Goal: Check status: Check status

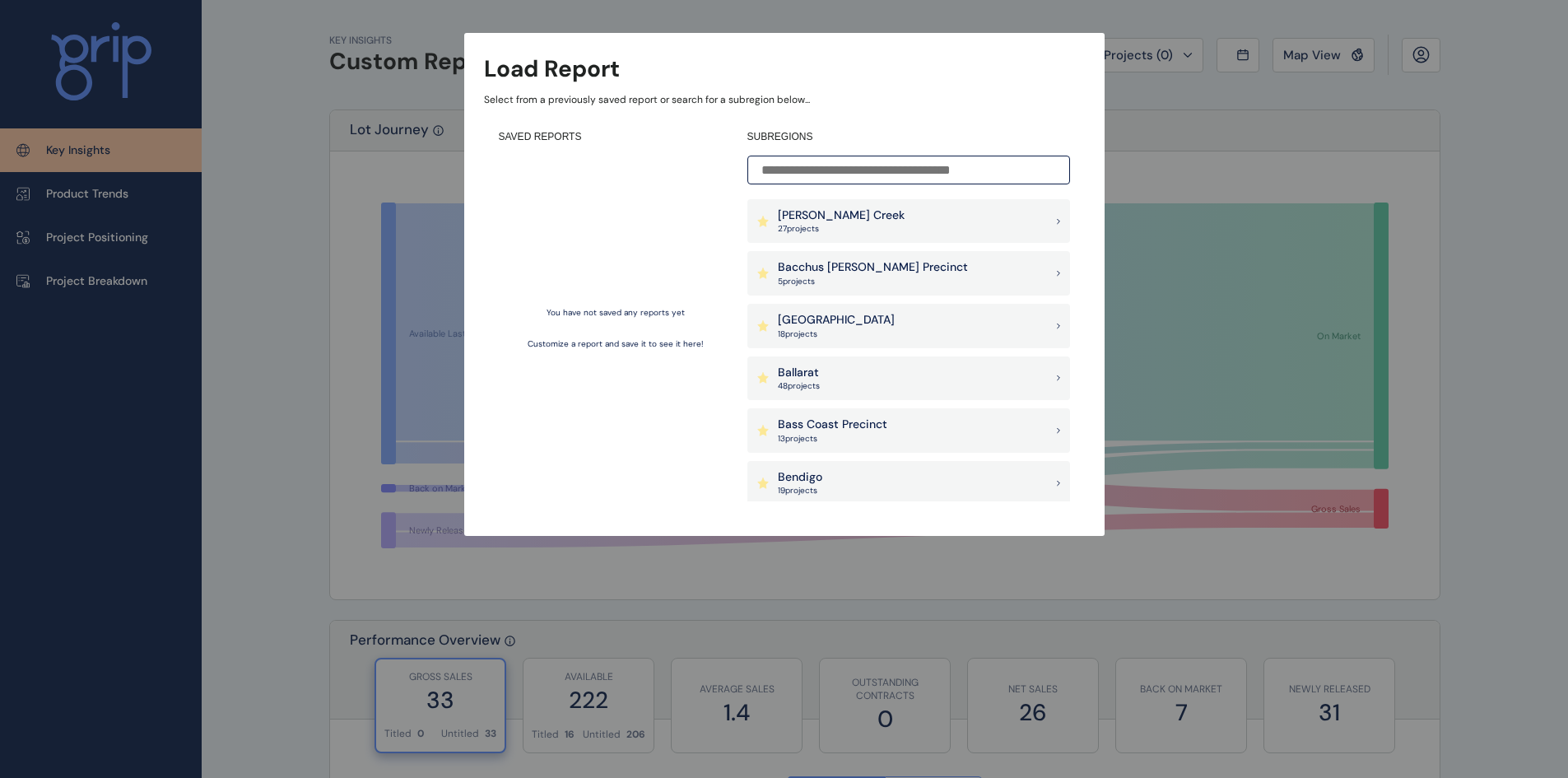
click at [1104, 69] on div "Load Report Select from a previously saved report or search for a subregion bel…" at bounding box center [784, 284] width 641 height 504
click at [952, 217] on div "[PERSON_NAME] Creek 27 project s" at bounding box center [909, 221] width 323 height 44
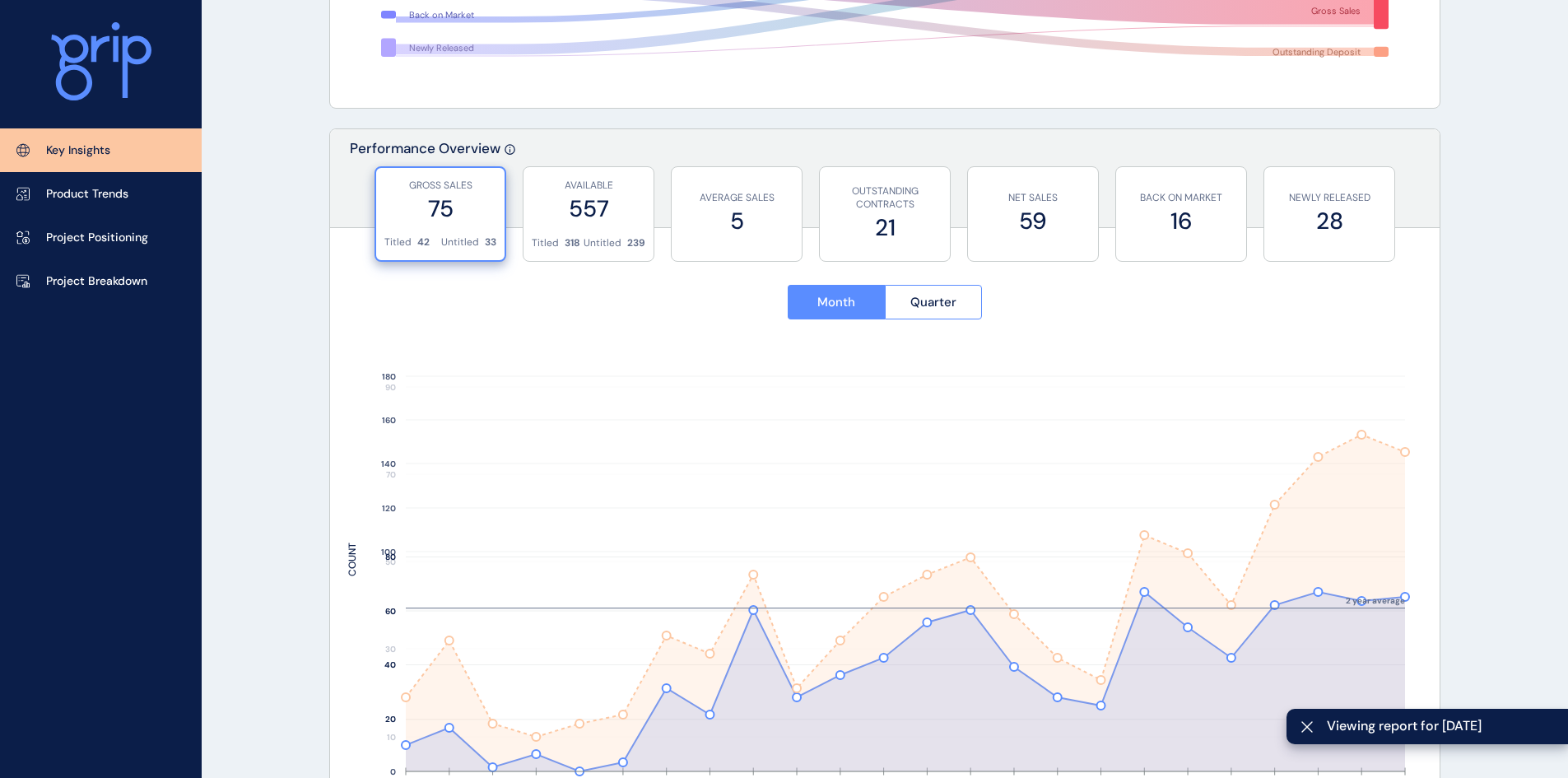
scroll to position [494, 0]
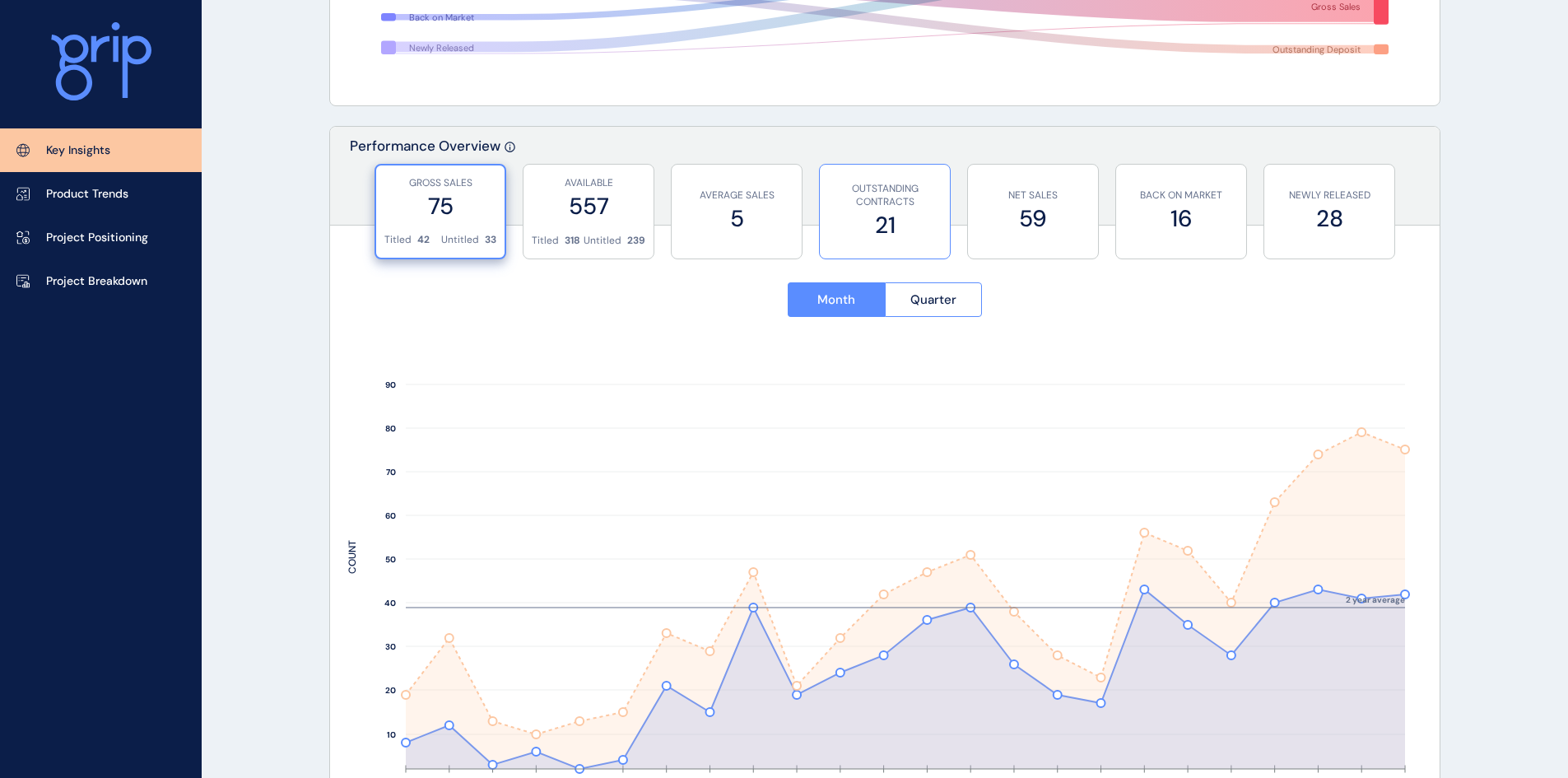
click at [881, 226] on label "21" at bounding box center [885, 225] width 114 height 32
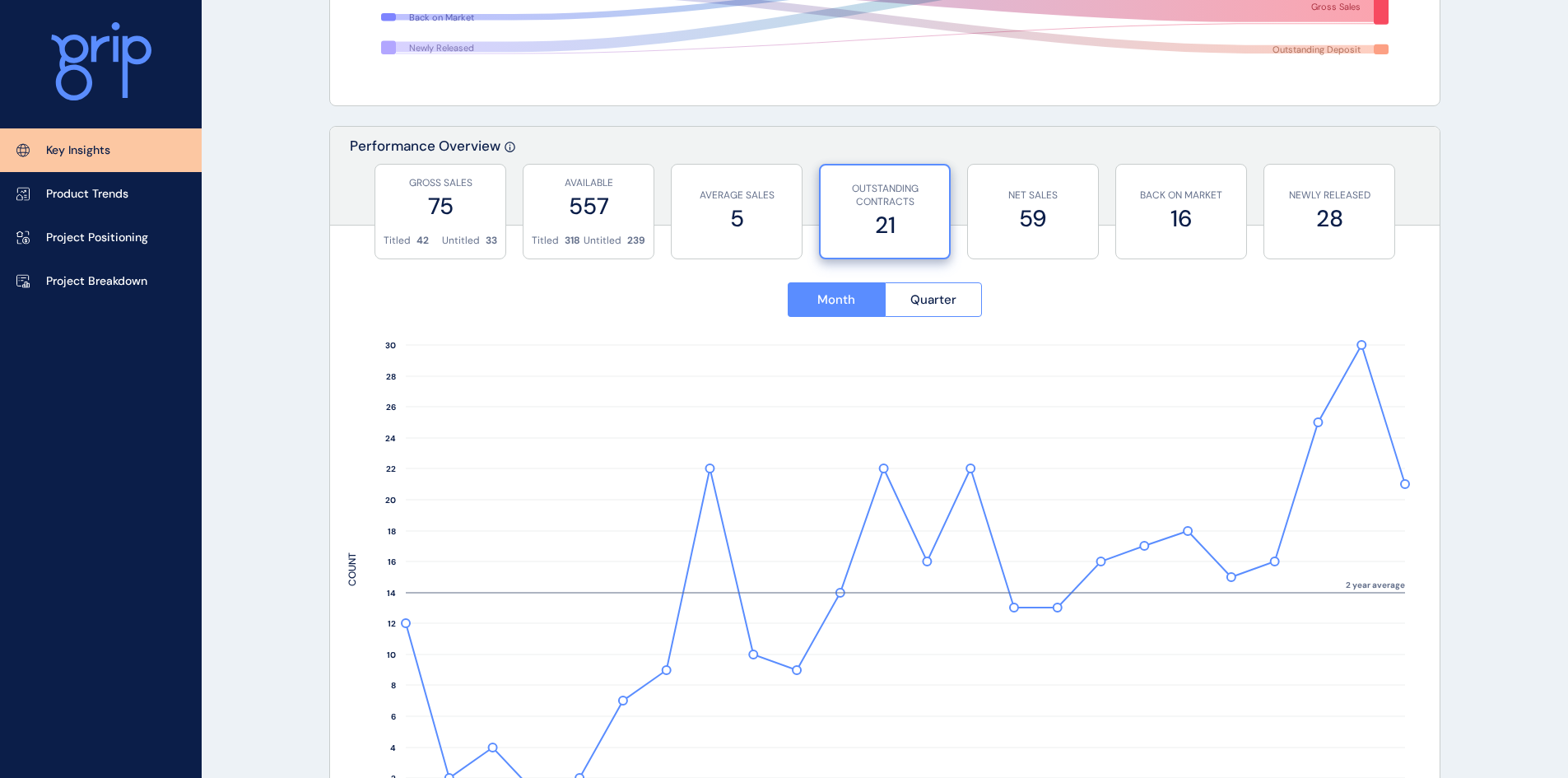
click at [888, 216] on label "21" at bounding box center [885, 225] width 112 height 32
click at [481, 208] on label "75" at bounding box center [441, 206] width 114 height 32
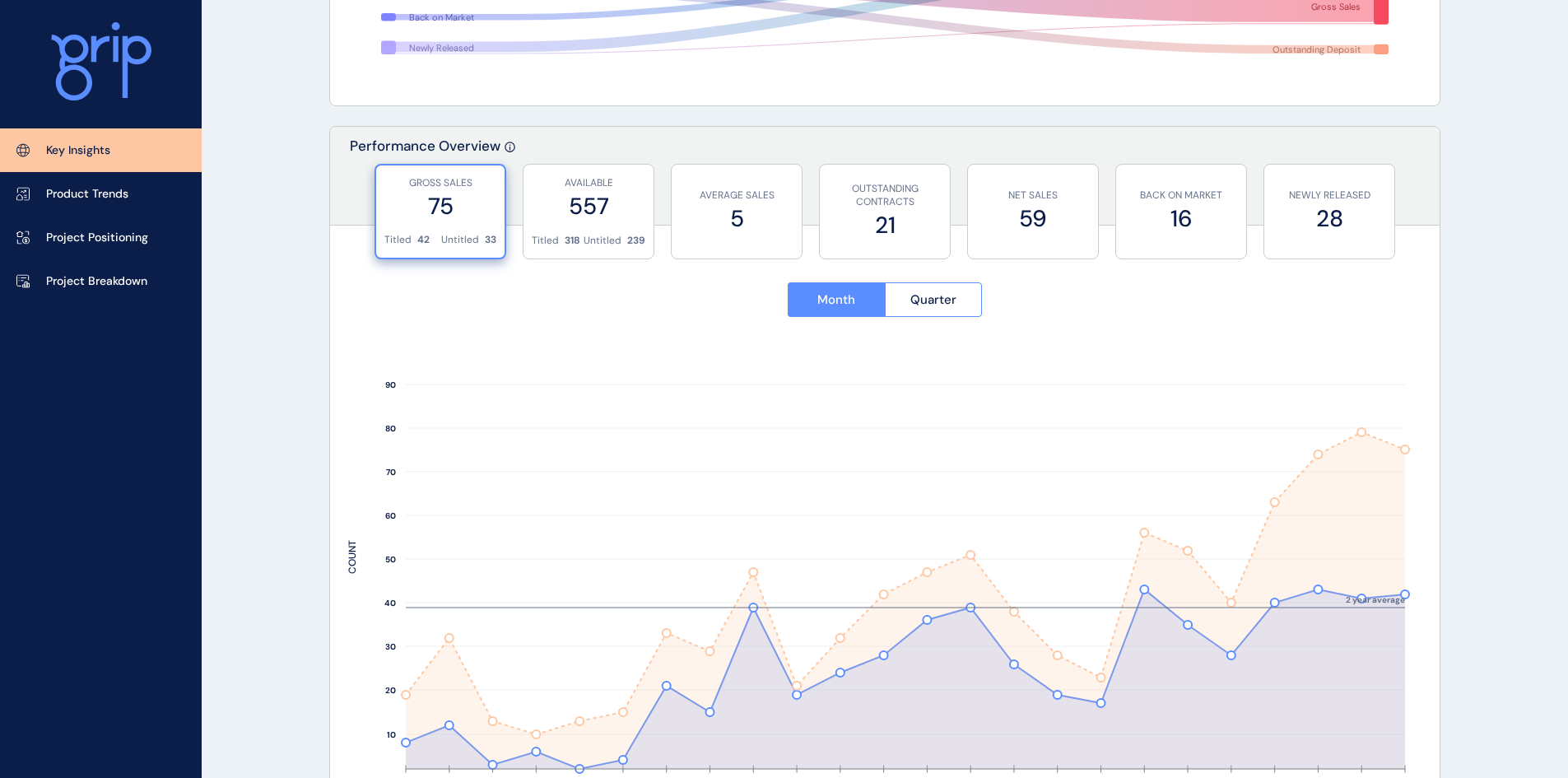
click at [479, 221] on label "75" at bounding box center [441, 206] width 112 height 32
click at [1182, 225] on label "16" at bounding box center [1182, 218] width 114 height 32
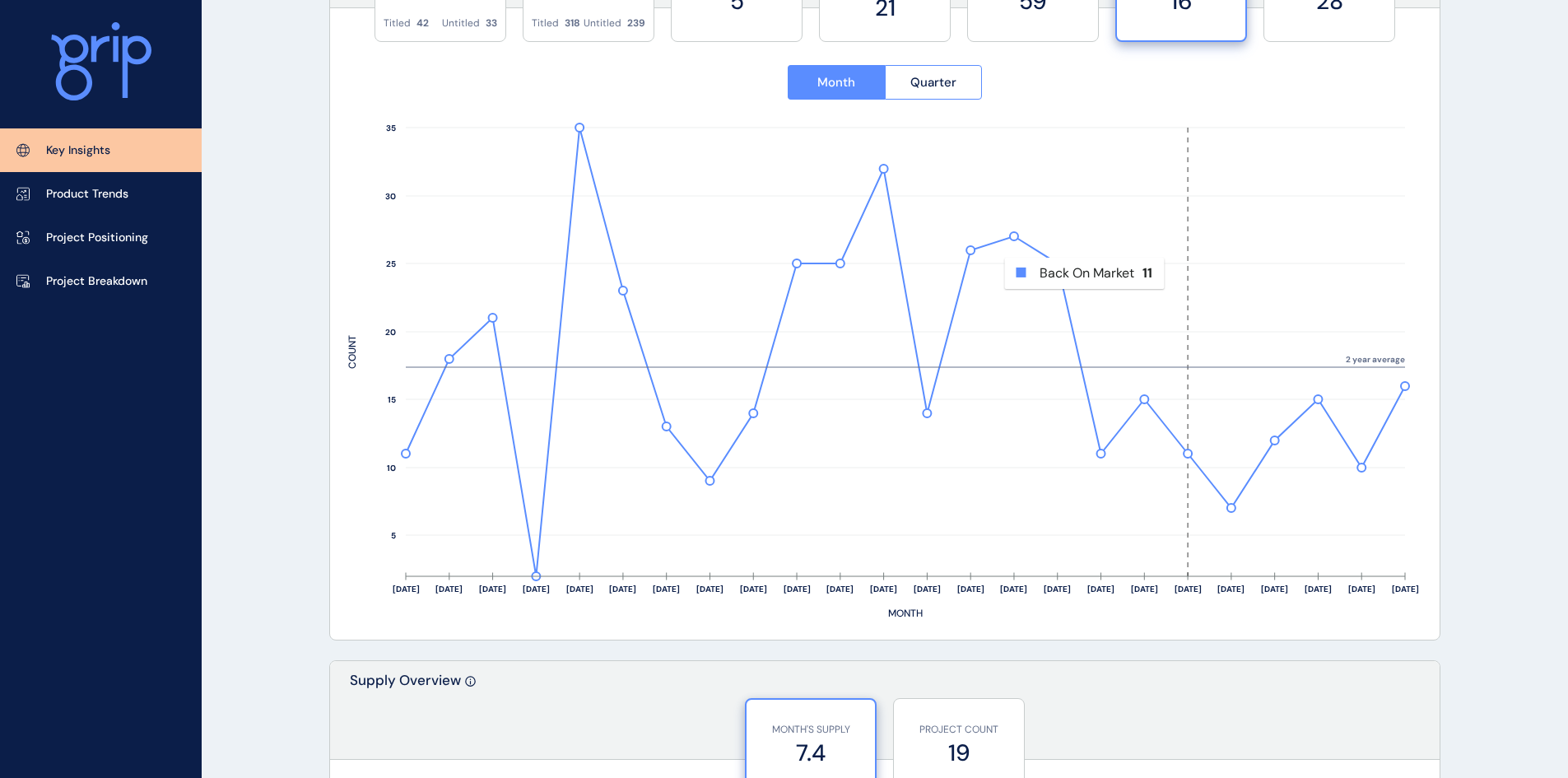
scroll to position [659, 0]
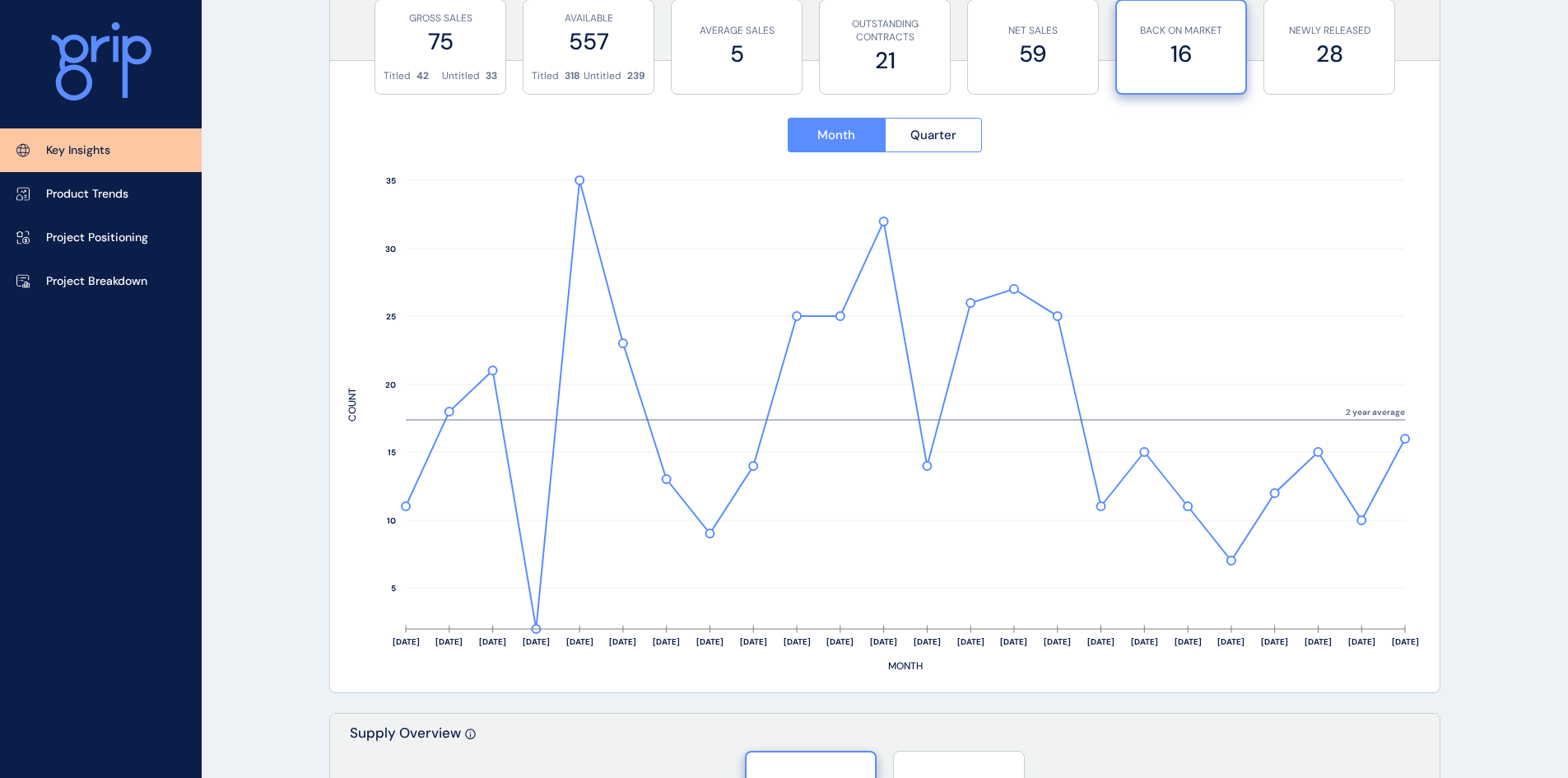
click at [1189, 33] on p "BACK ON MARKET" at bounding box center [1182, 31] width 112 height 14
click at [1344, 63] on label "28" at bounding box center [1330, 54] width 114 height 32
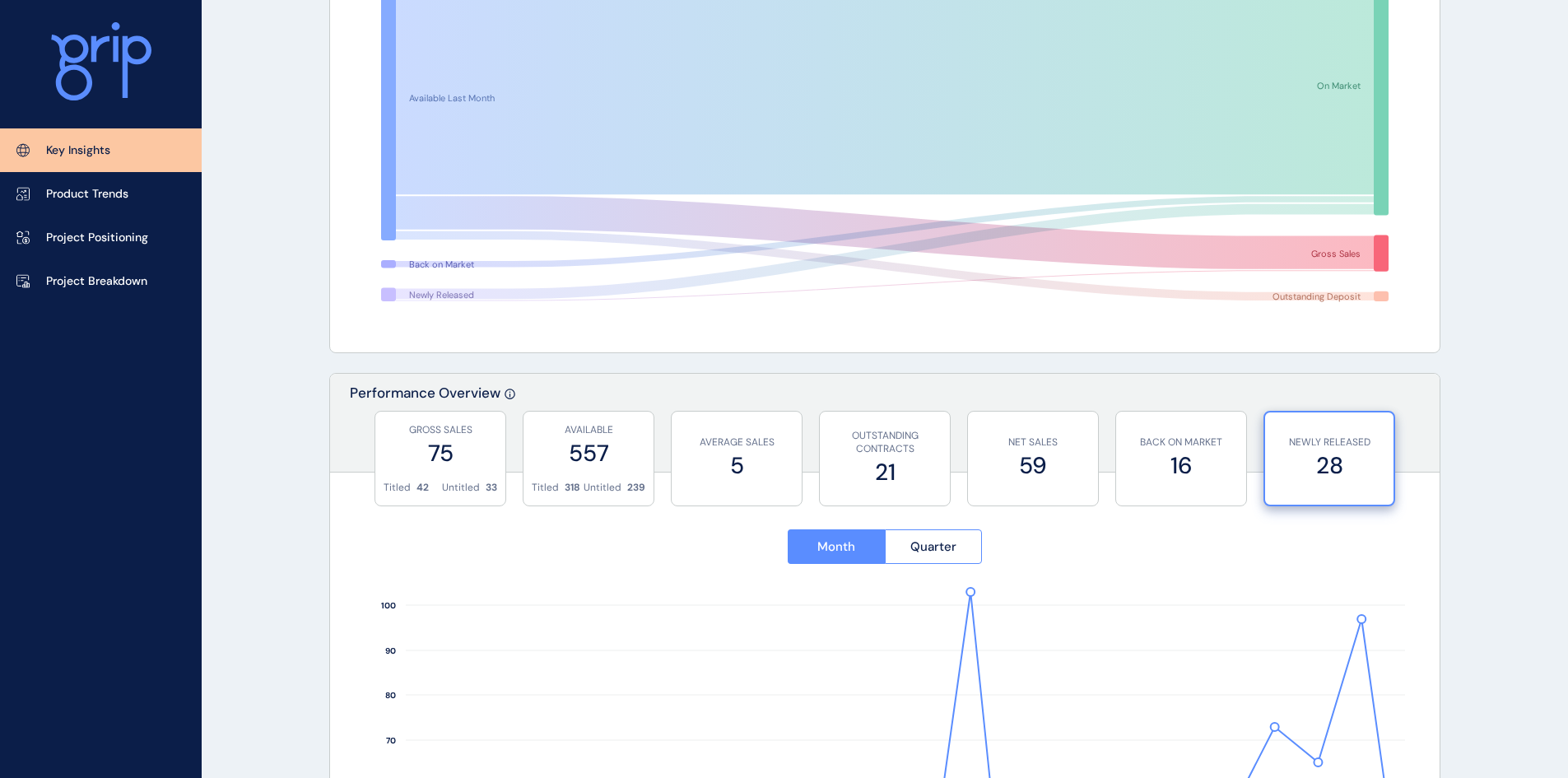
scroll to position [0, 0]
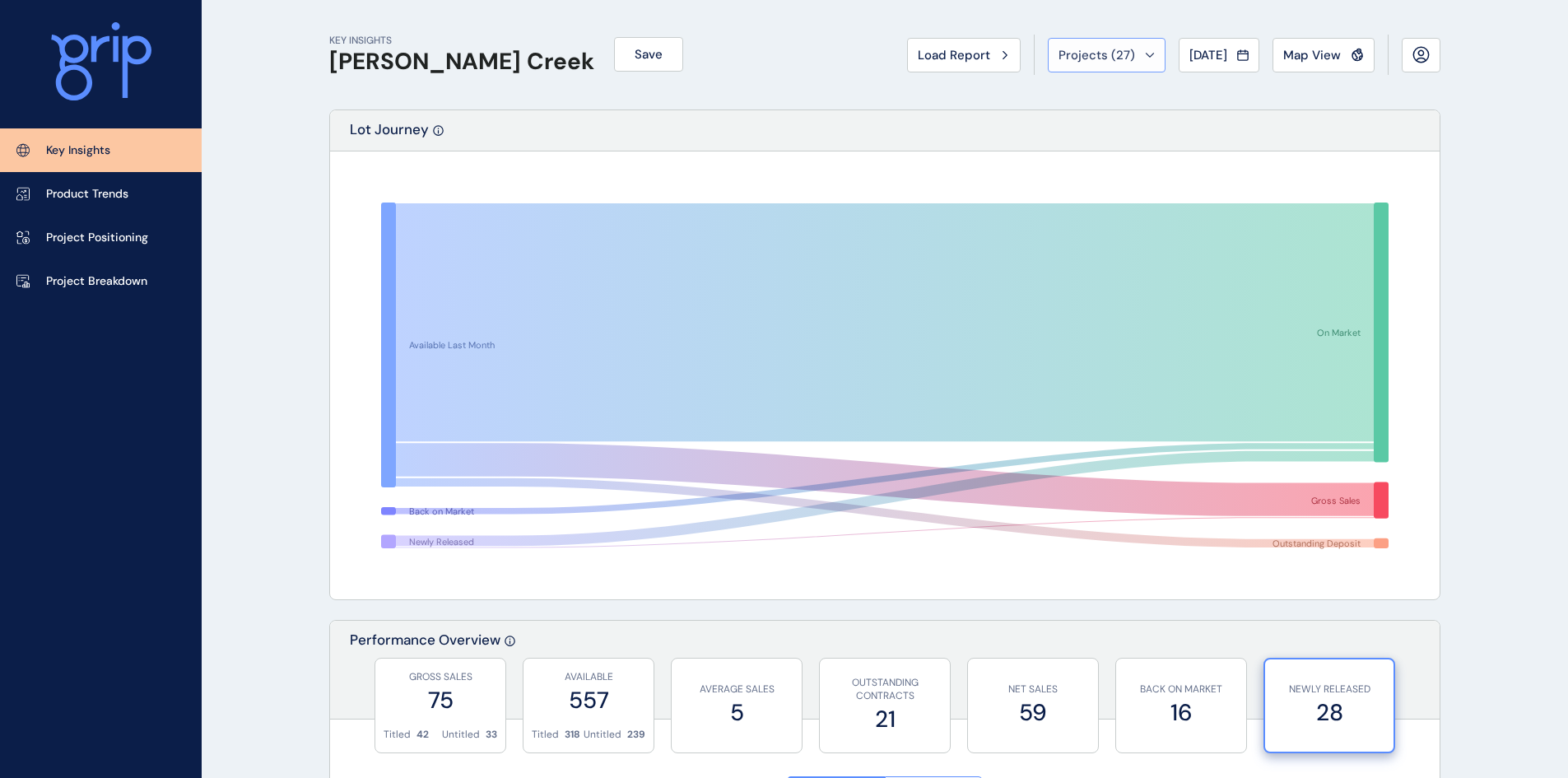
click at [1088, 54] on span "Projects ( 27 )" at bounding box center [1097, 55] width 77 height 17
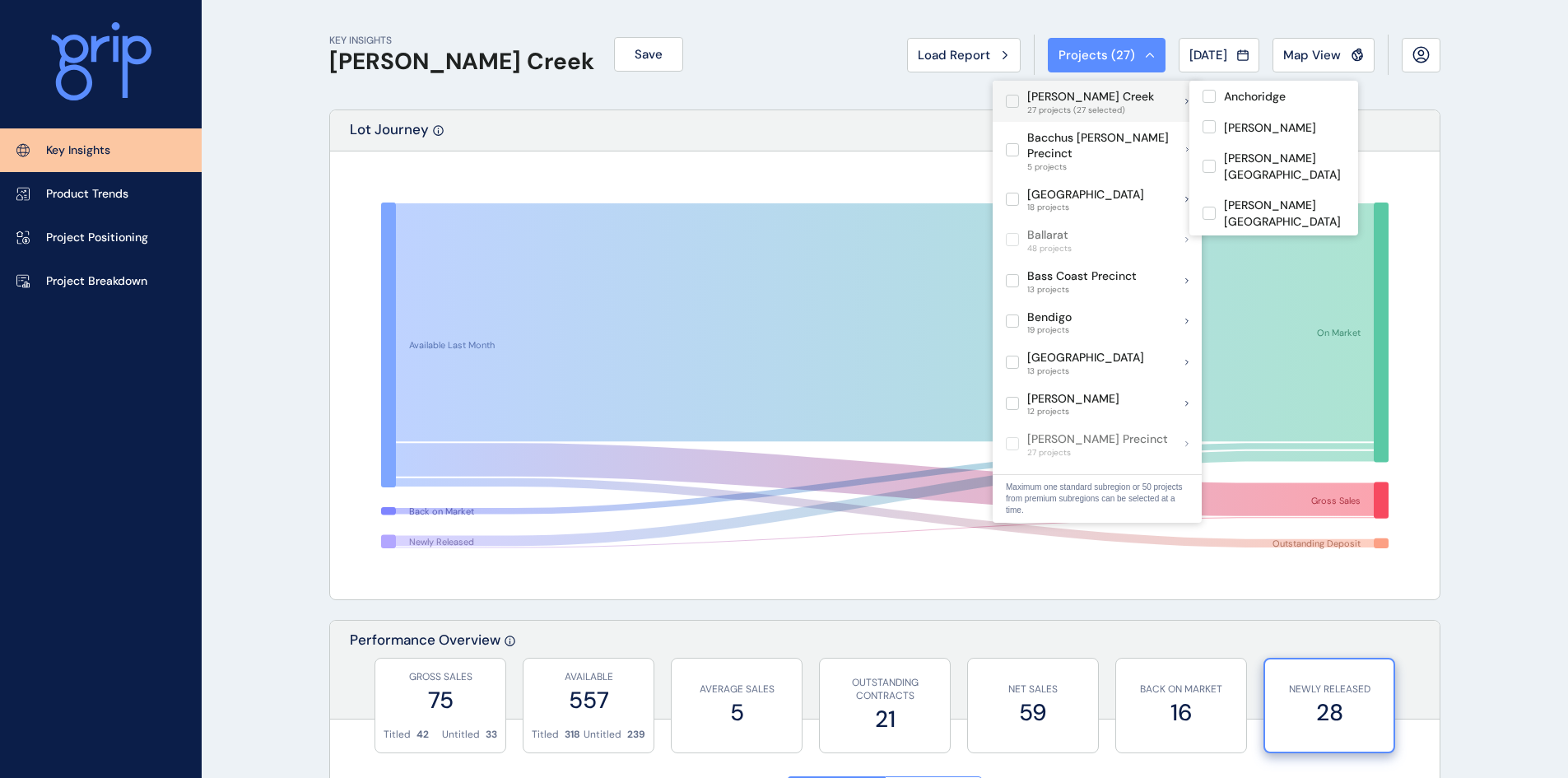
click at [1016, 100] on label at bounding box center [1013, 101] width 13 height 13
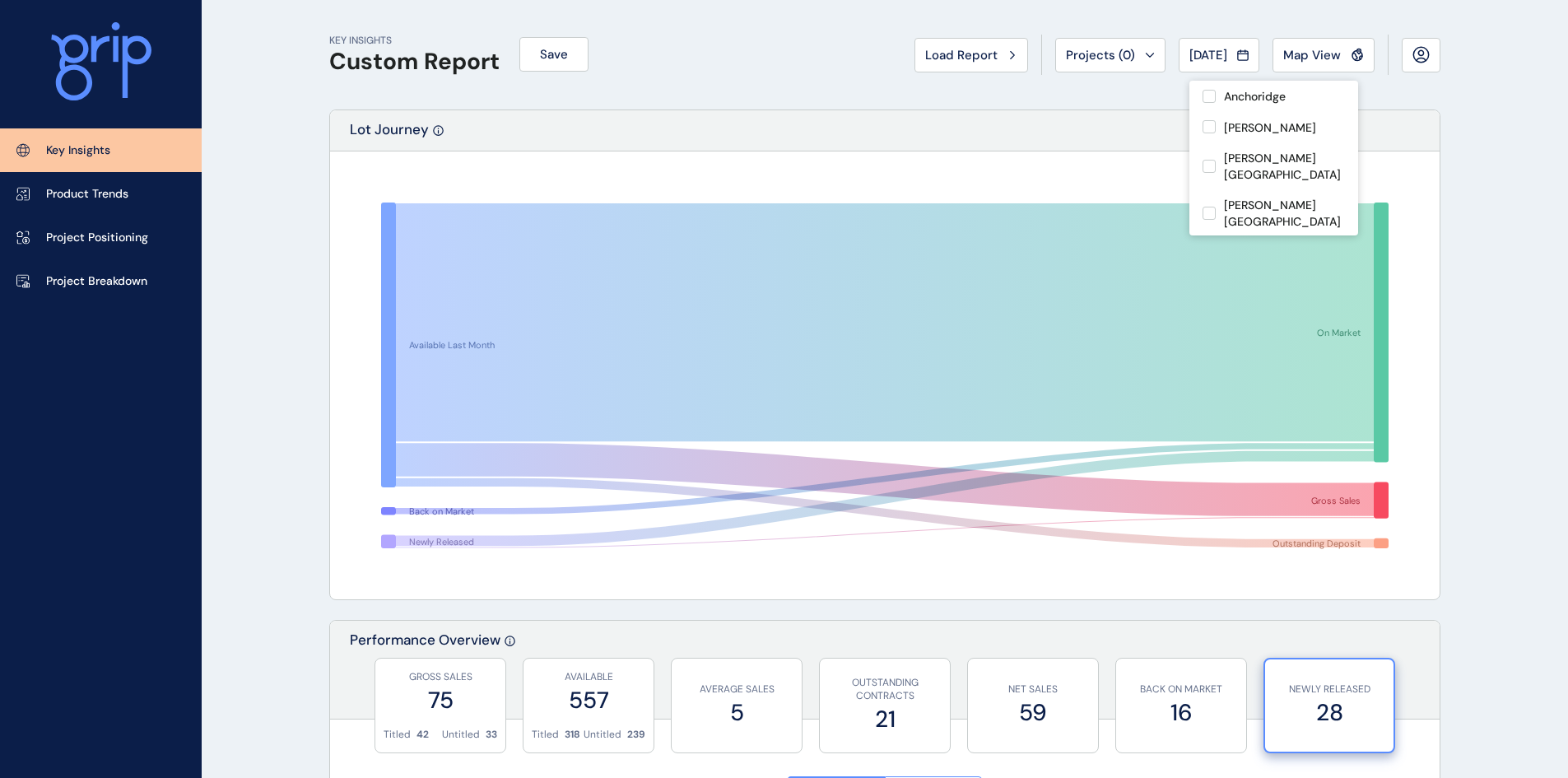
click at [870, 133] on div "Lot Journey" at bounding box center [885, 131] width 1110 height 41
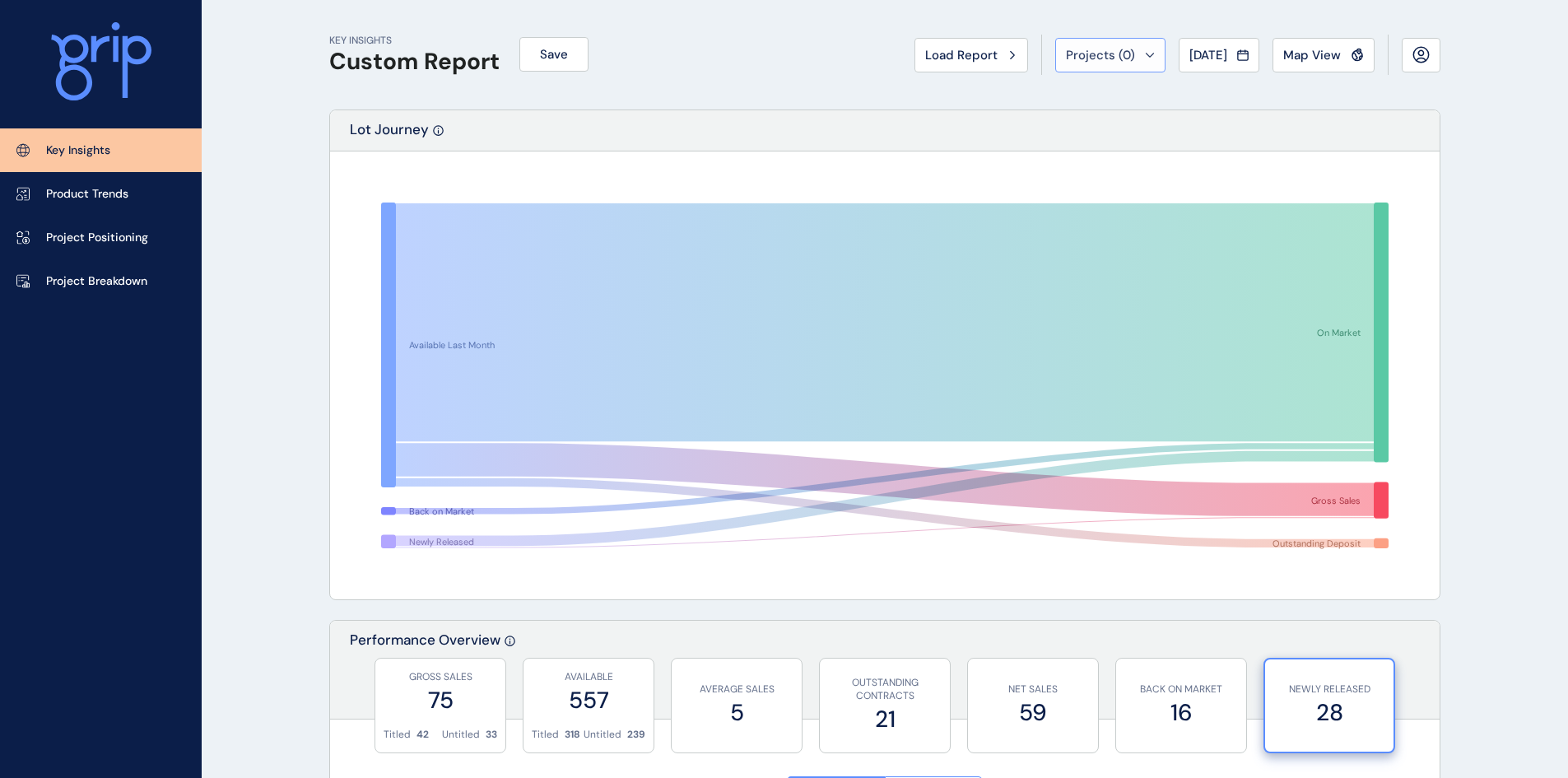
click at [1117, 52] on span "Projects ( 0 )" at bounding box center [1101, 55] width 69 height 17
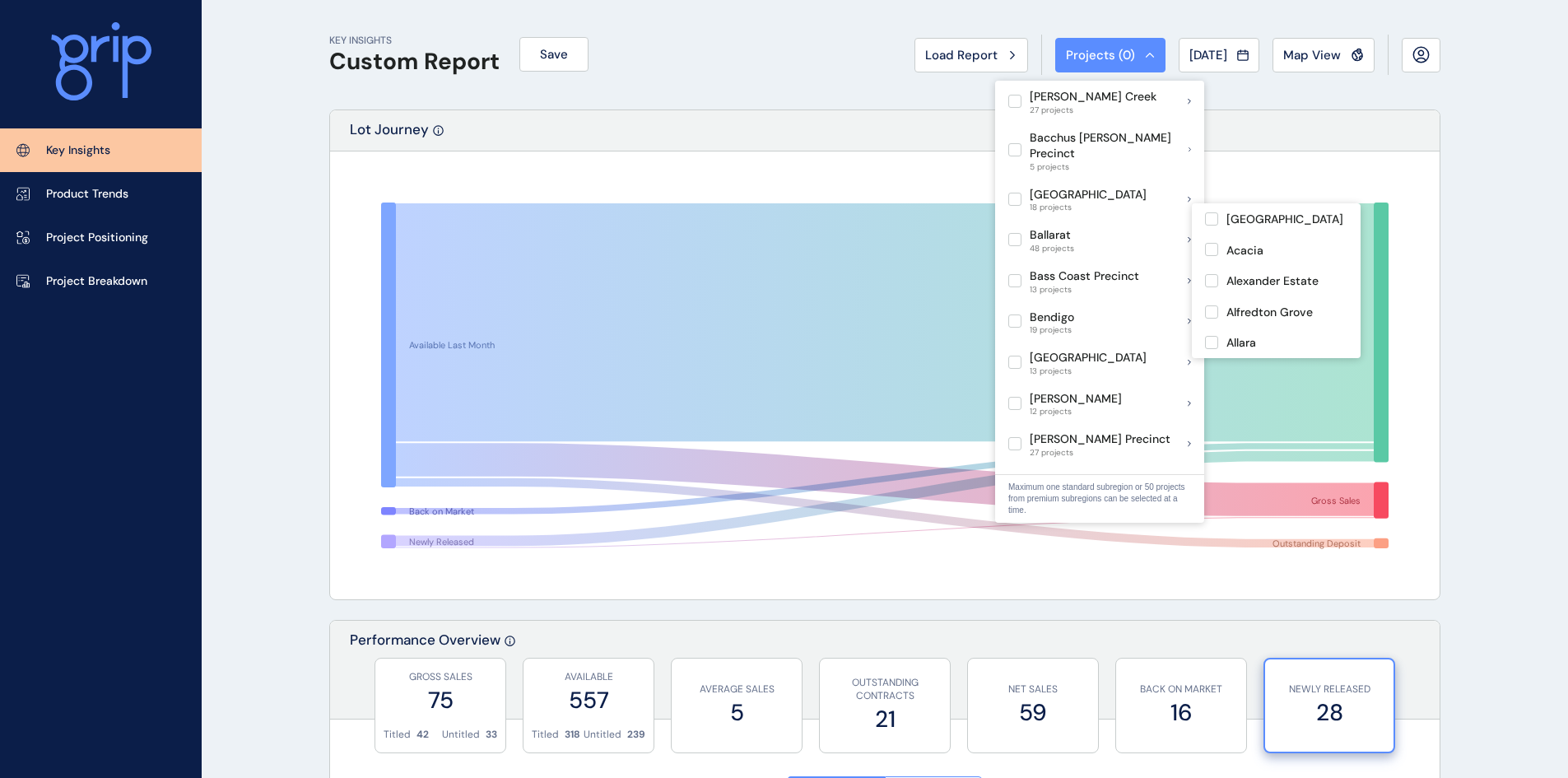
click at [1063, 228] on p "Ballarat" at bounding box center [1052, 236] width 44 height 17
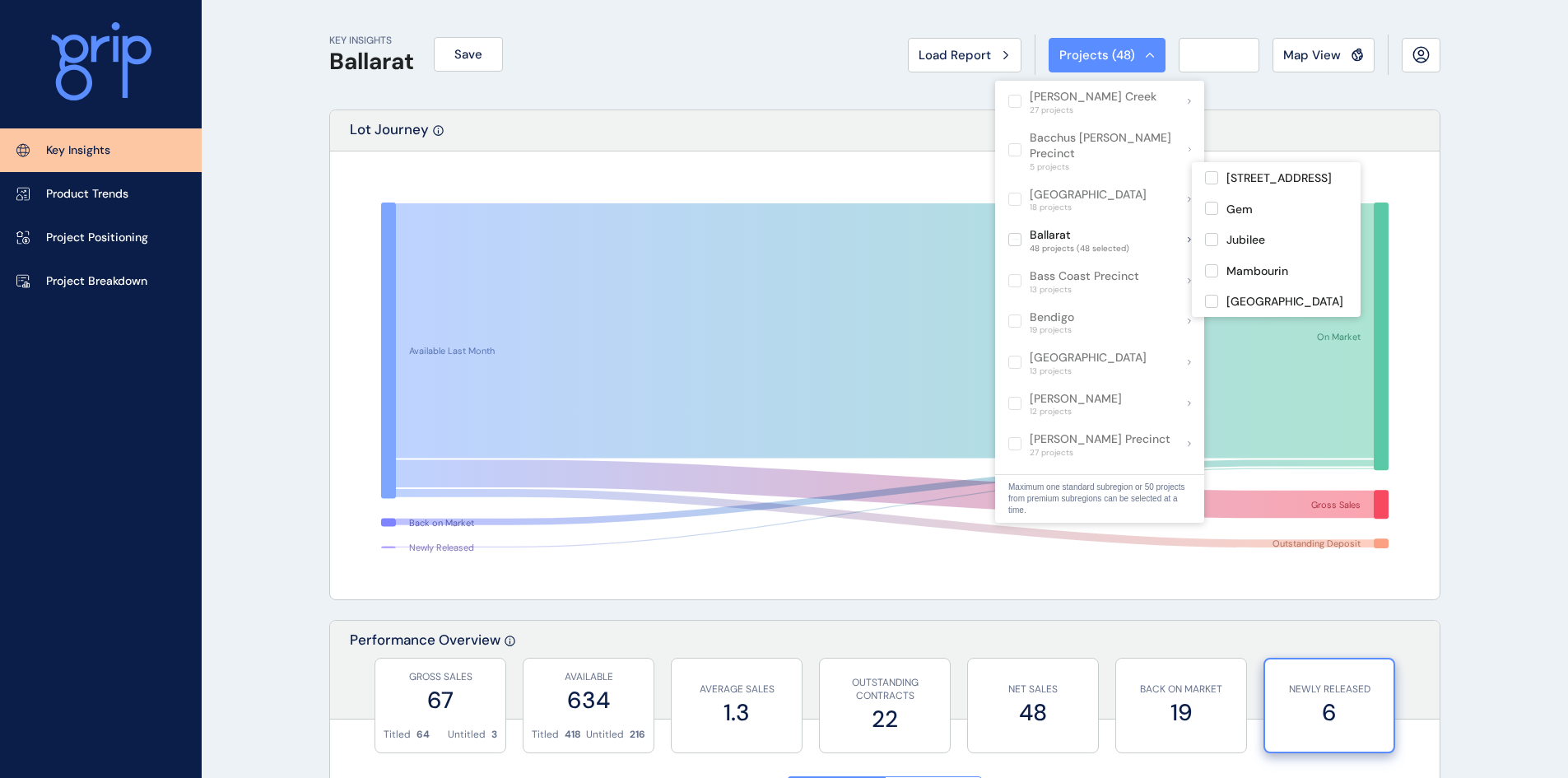
click at [873, 141] on div "Lot Journey" at bounding box center [885, 131] width 1110 height 41
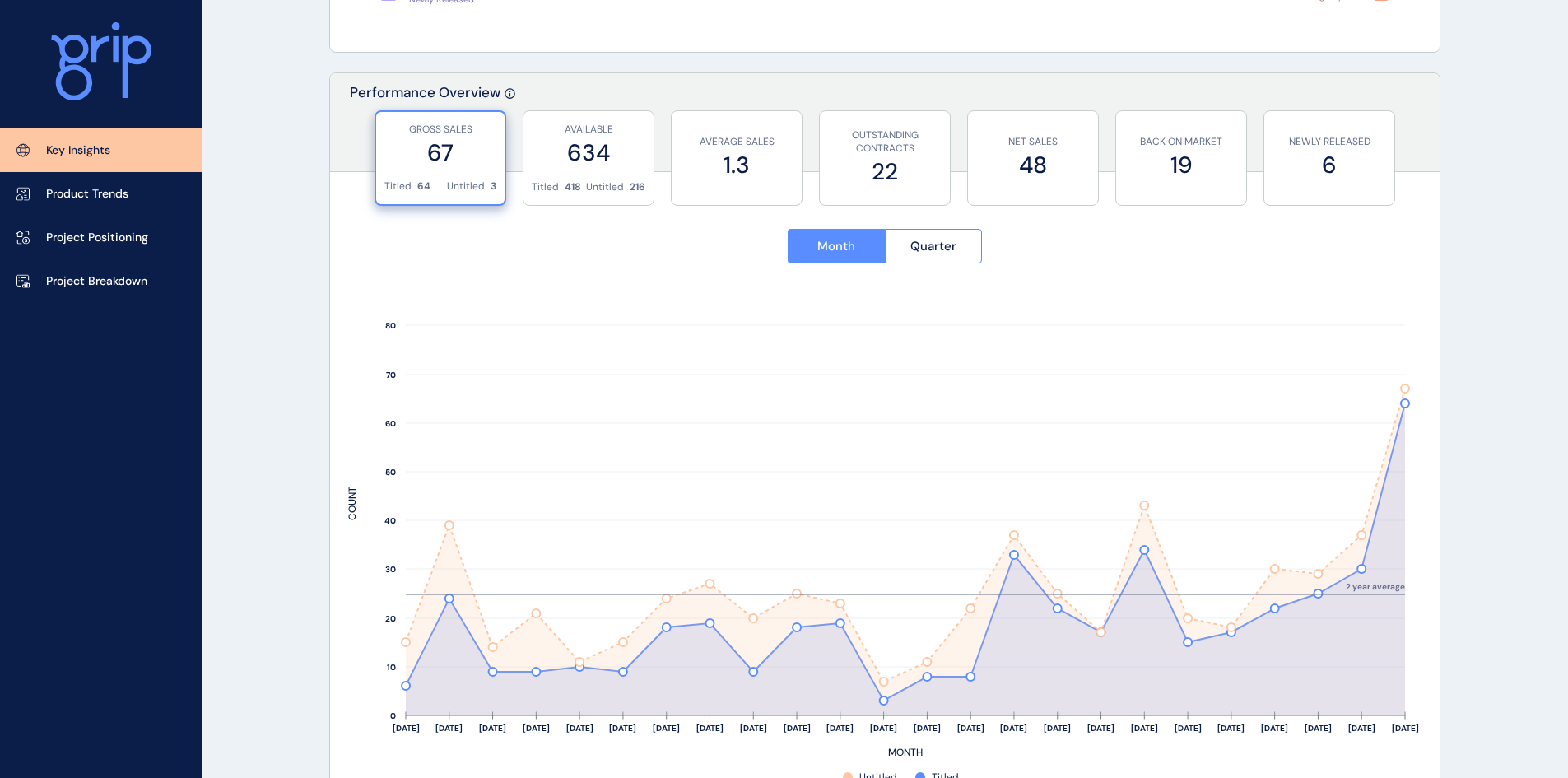
scroll to position [576, 0]
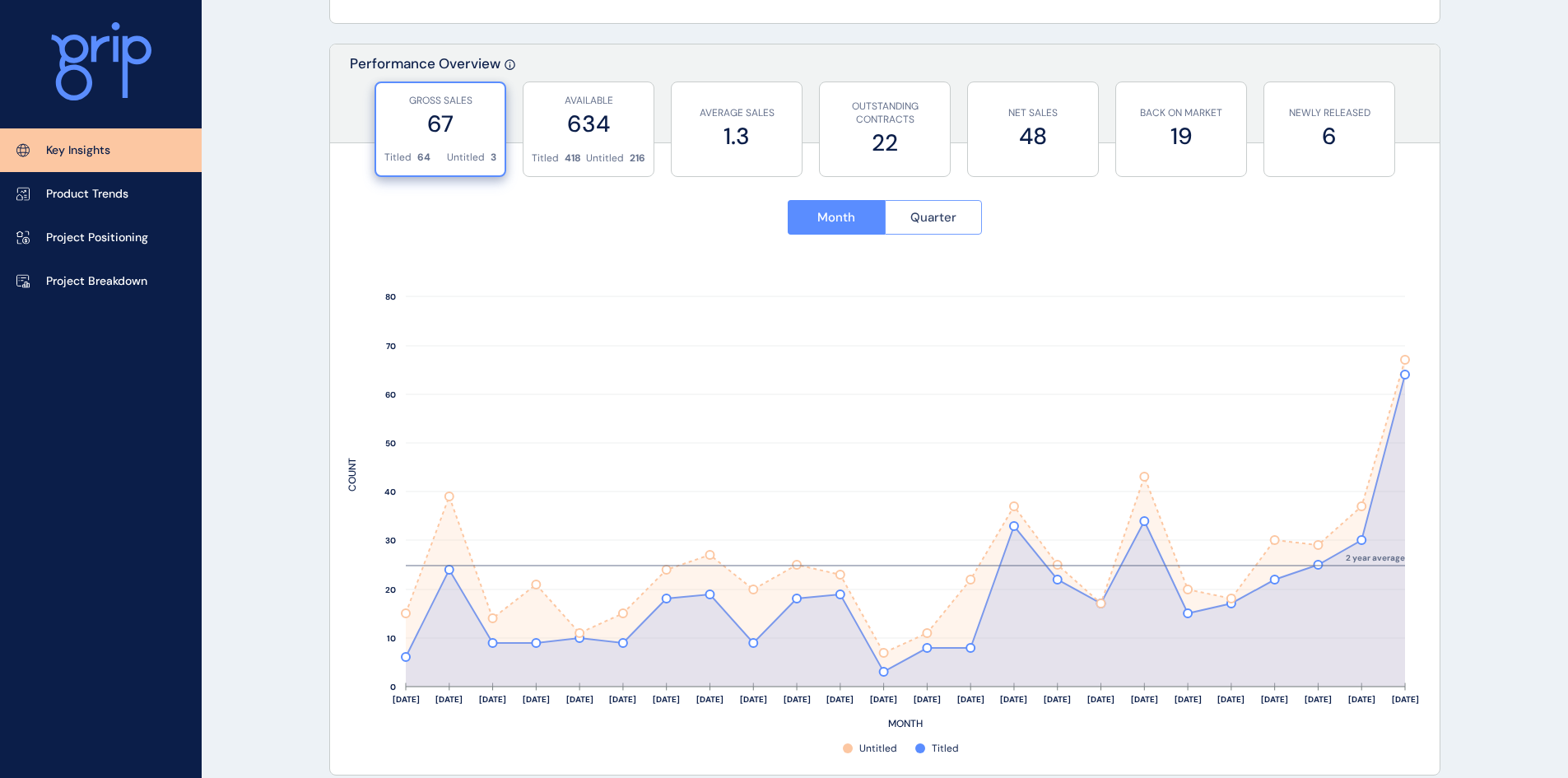
click at [931, 223] on span "Quarter" at bounding box center [933, 218] width 46 height 17
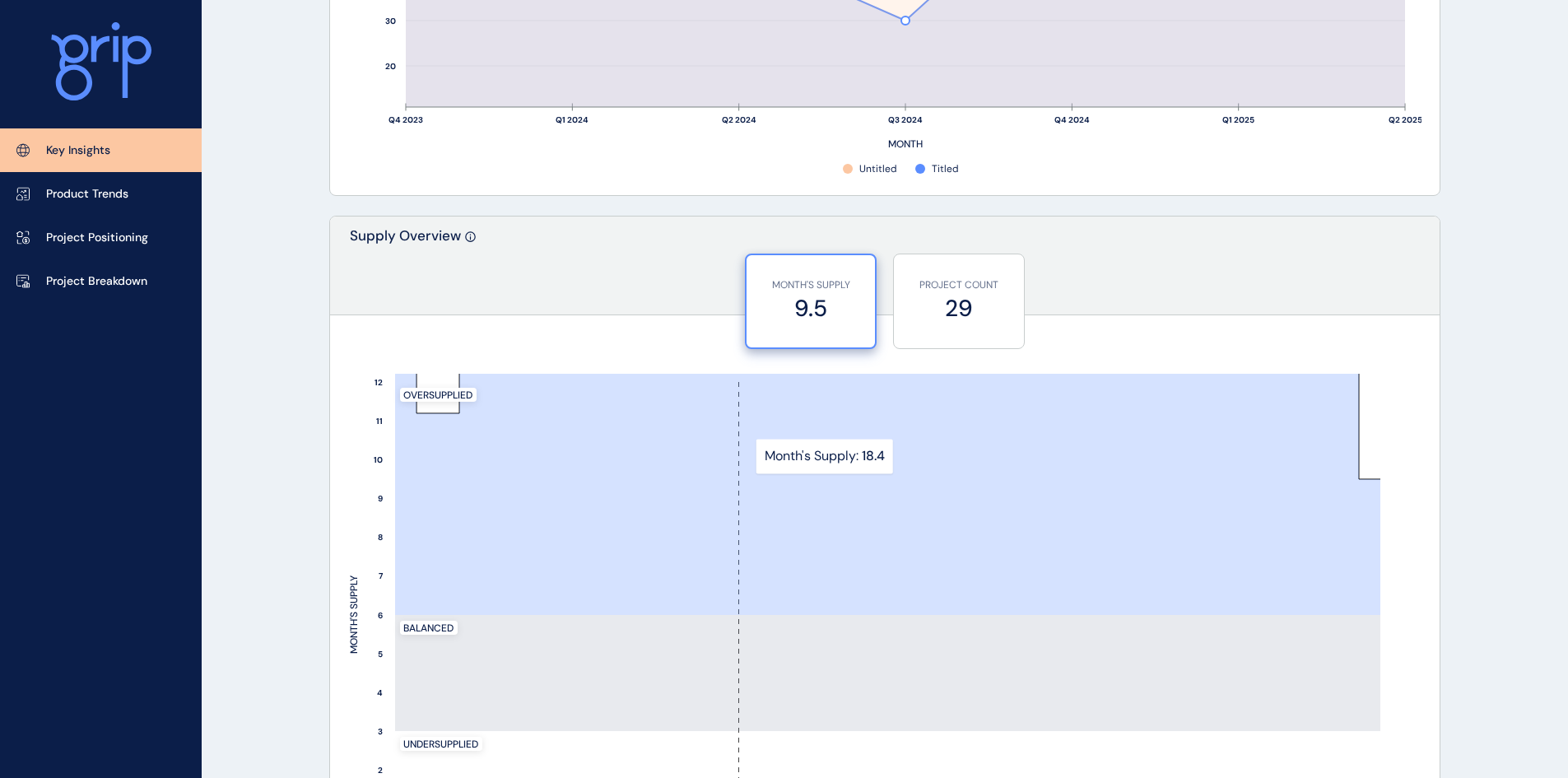
scroll to position [1236, 0]
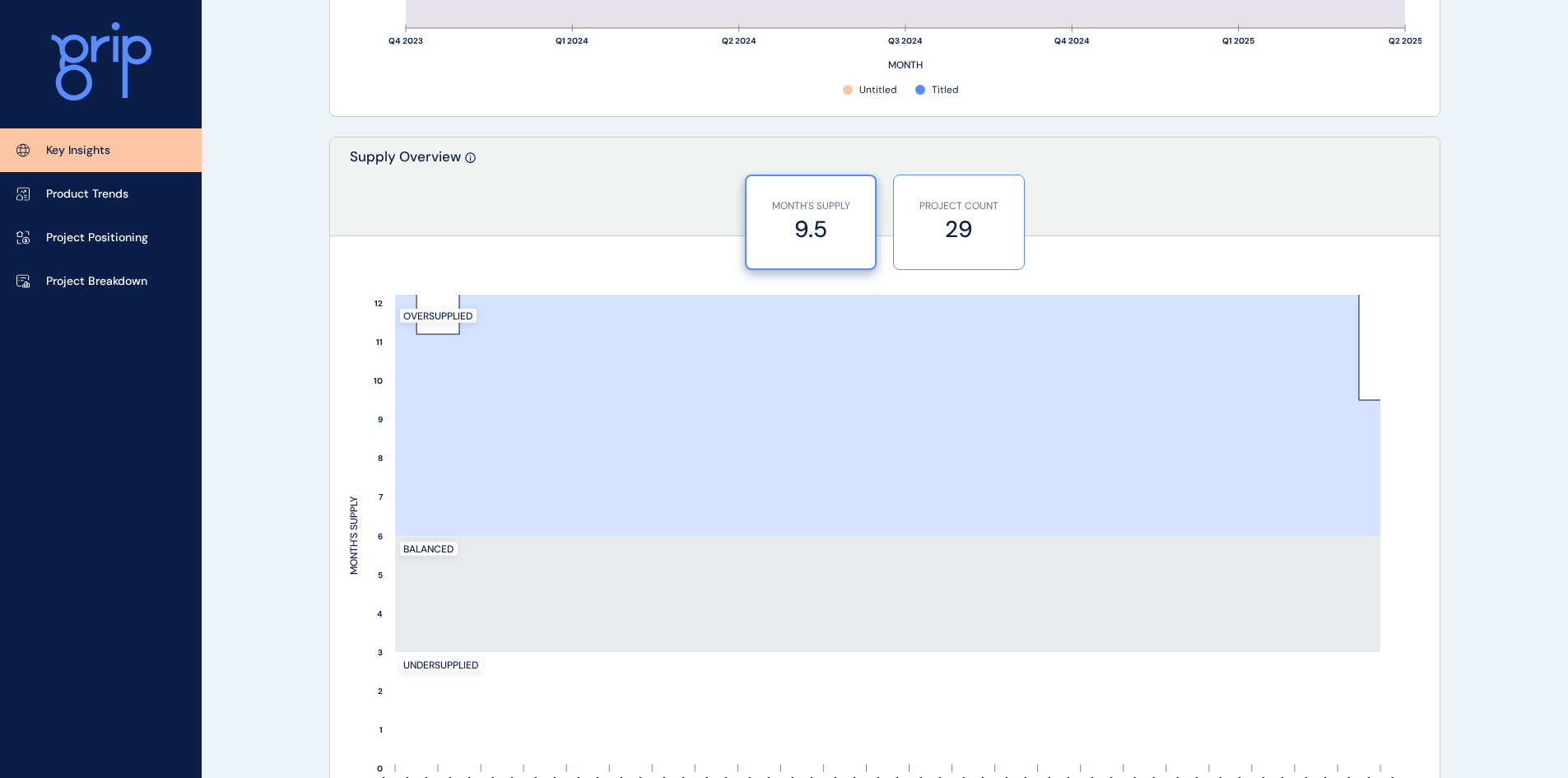
click at [928, 219] on label "29" at bounding box center [959, 229] width 114 height 32
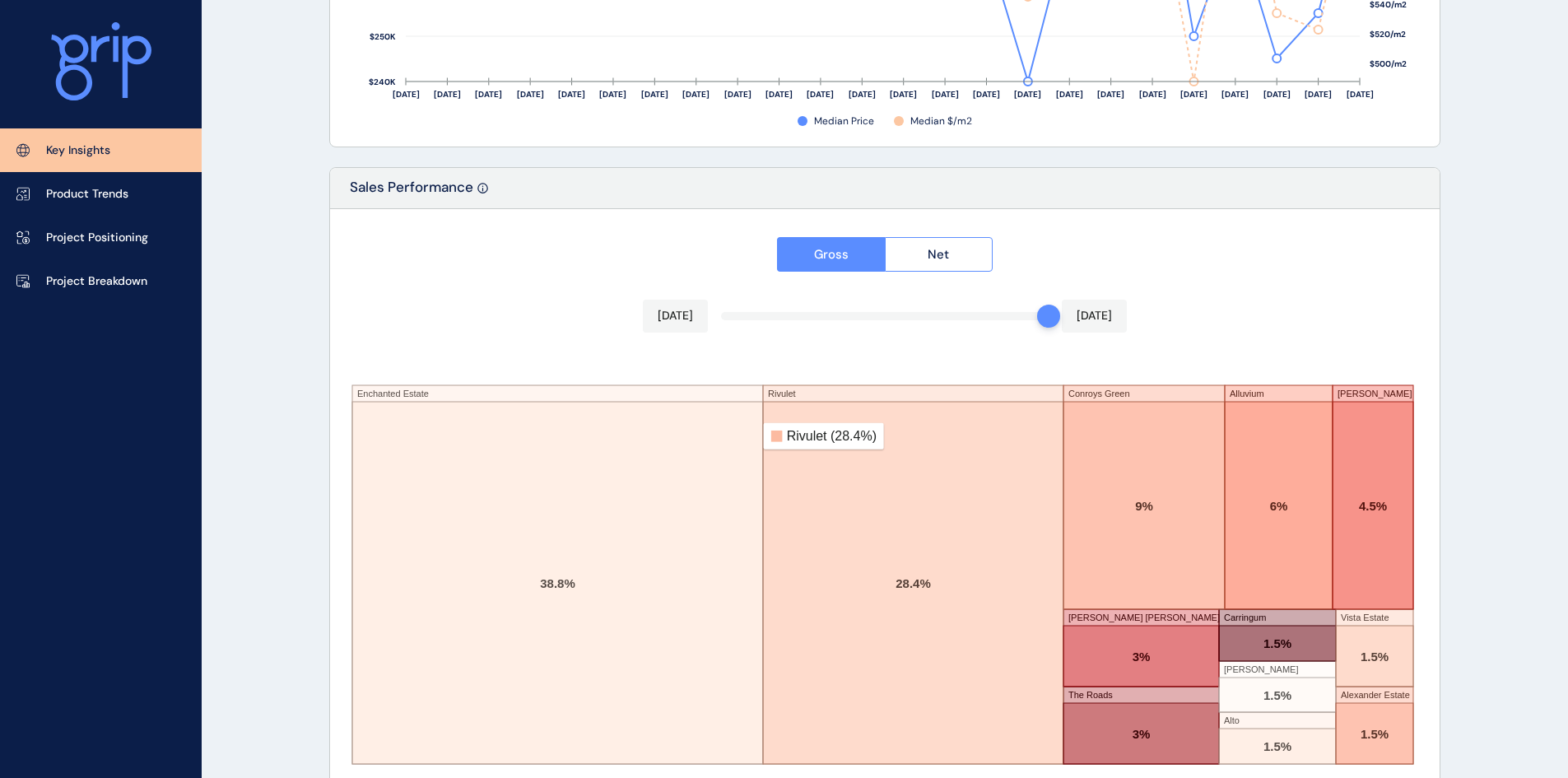
scroll to position [2718, 0]
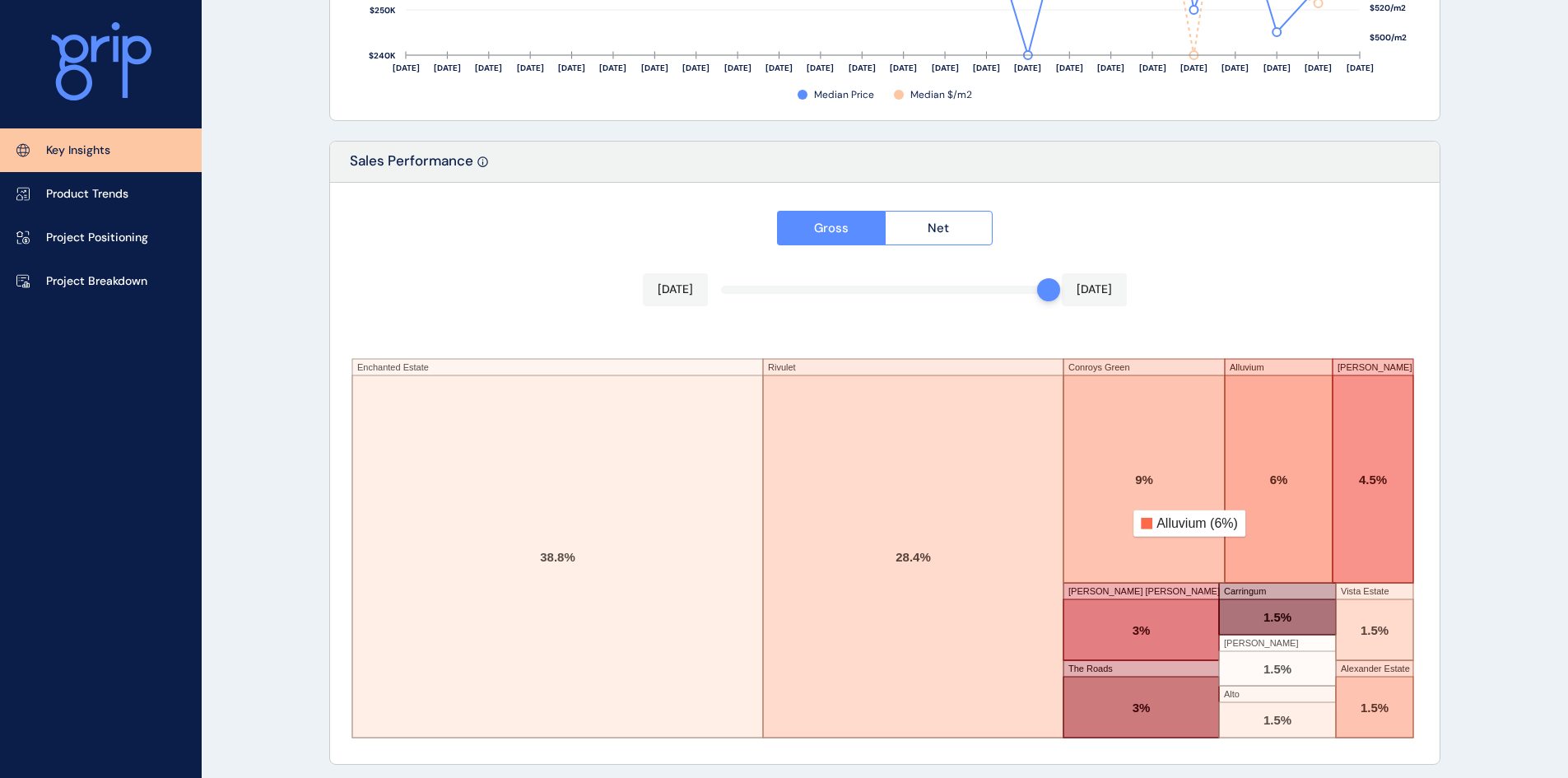
click at [1257, 524] on rect at bounding box center [1279, 479] width 108 height 207
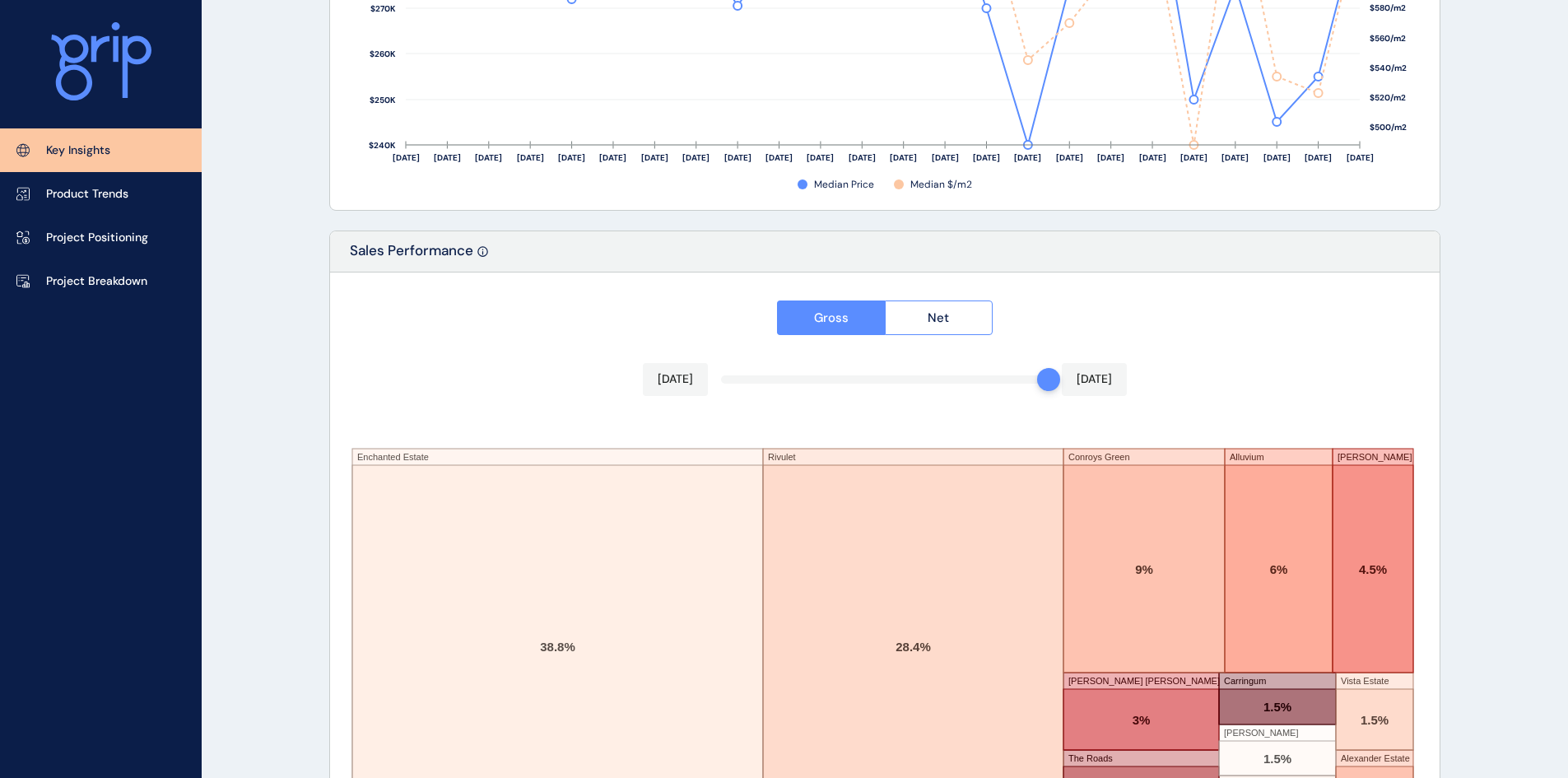
scroll to position [2725, 0]
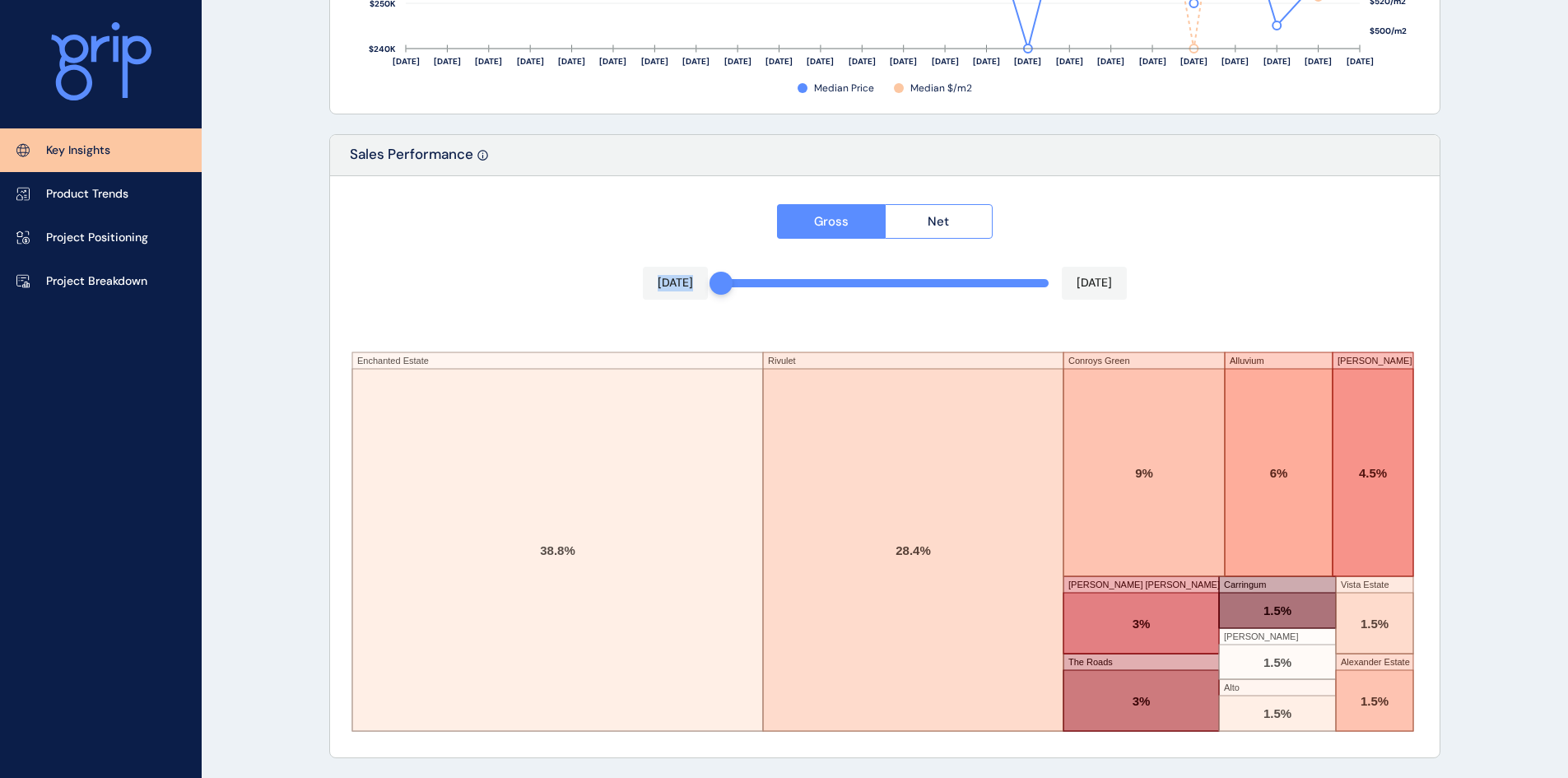
drag, startPoint x: 1047, startPoint y: 288, endPoint x: 618, endPoint y: 304, distance: 429.3
click at [618, 304] on div "Gross Net Sep 2024 Aug 2025 Enchanted Estate Rivulet Conroys Green Alluvium Luc…" at bounding box center [885, 467] width 1110 height 581
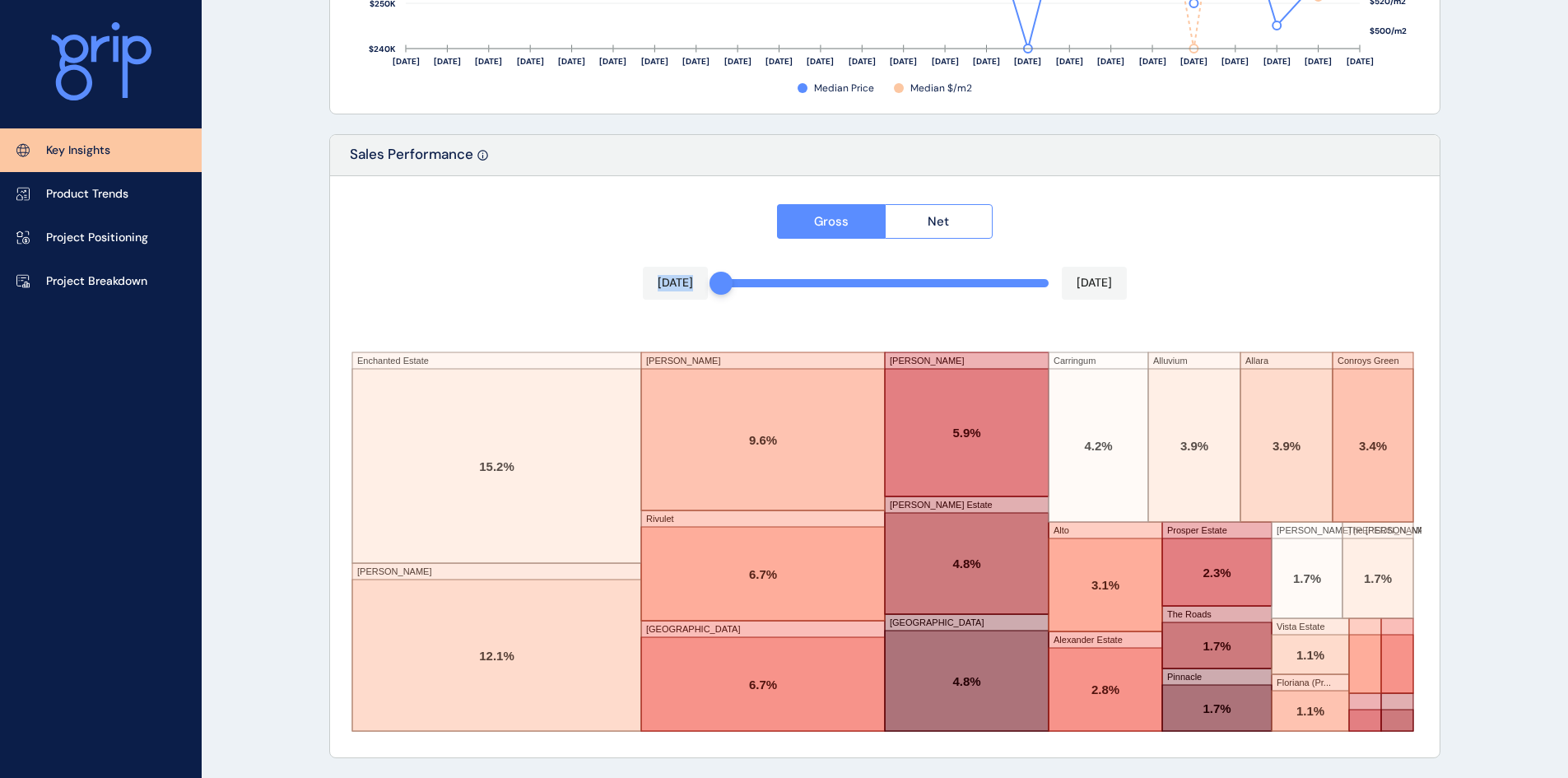
click at [430, 269] on div "Gross Net Sep 2024 Aug 2025 Enchanted Estate Winterfield Lucio Rivulet Providen…" at bounding box center [885, 467] width 1110 height 581
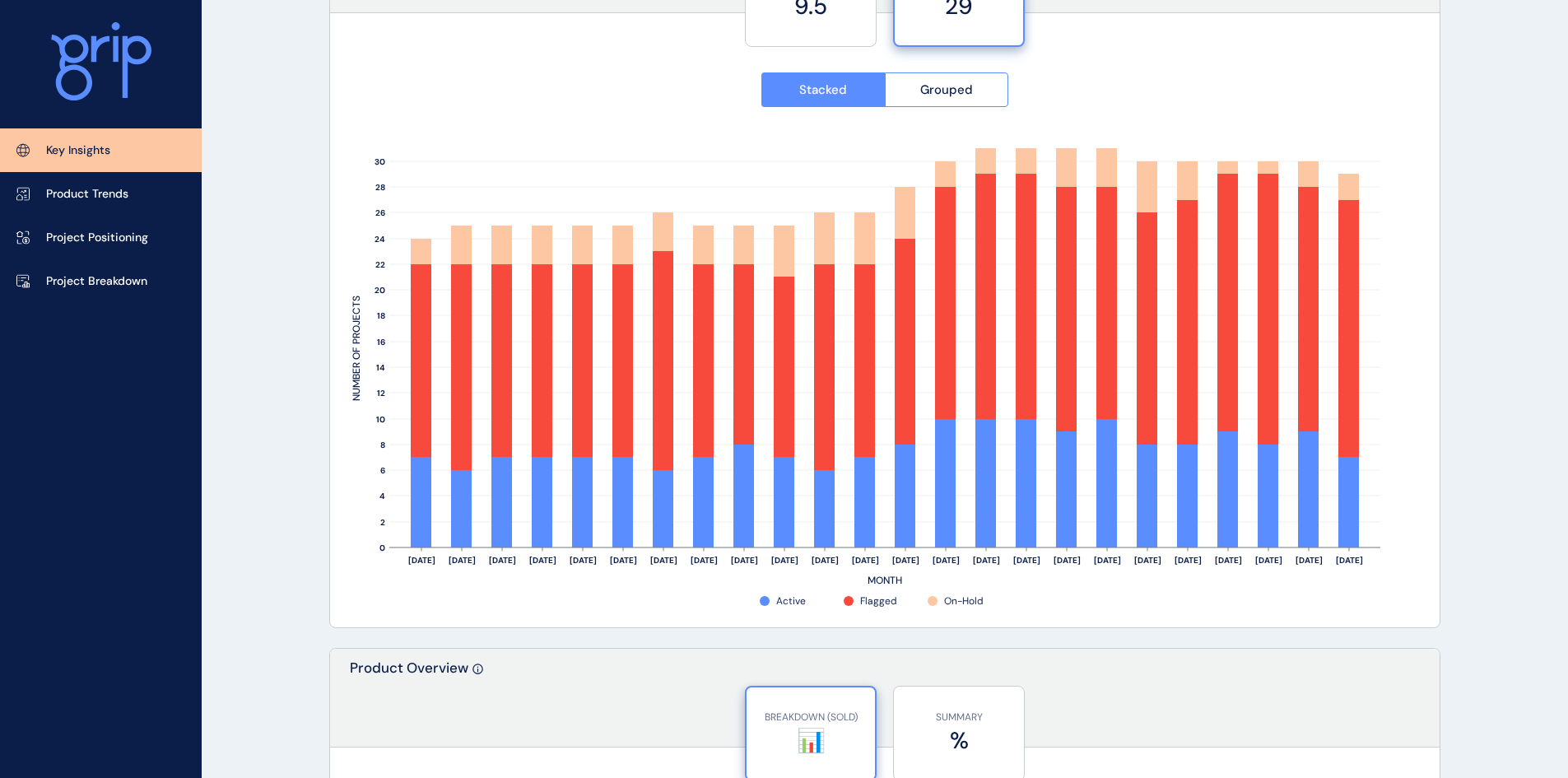
scroll to position [1736, 0]
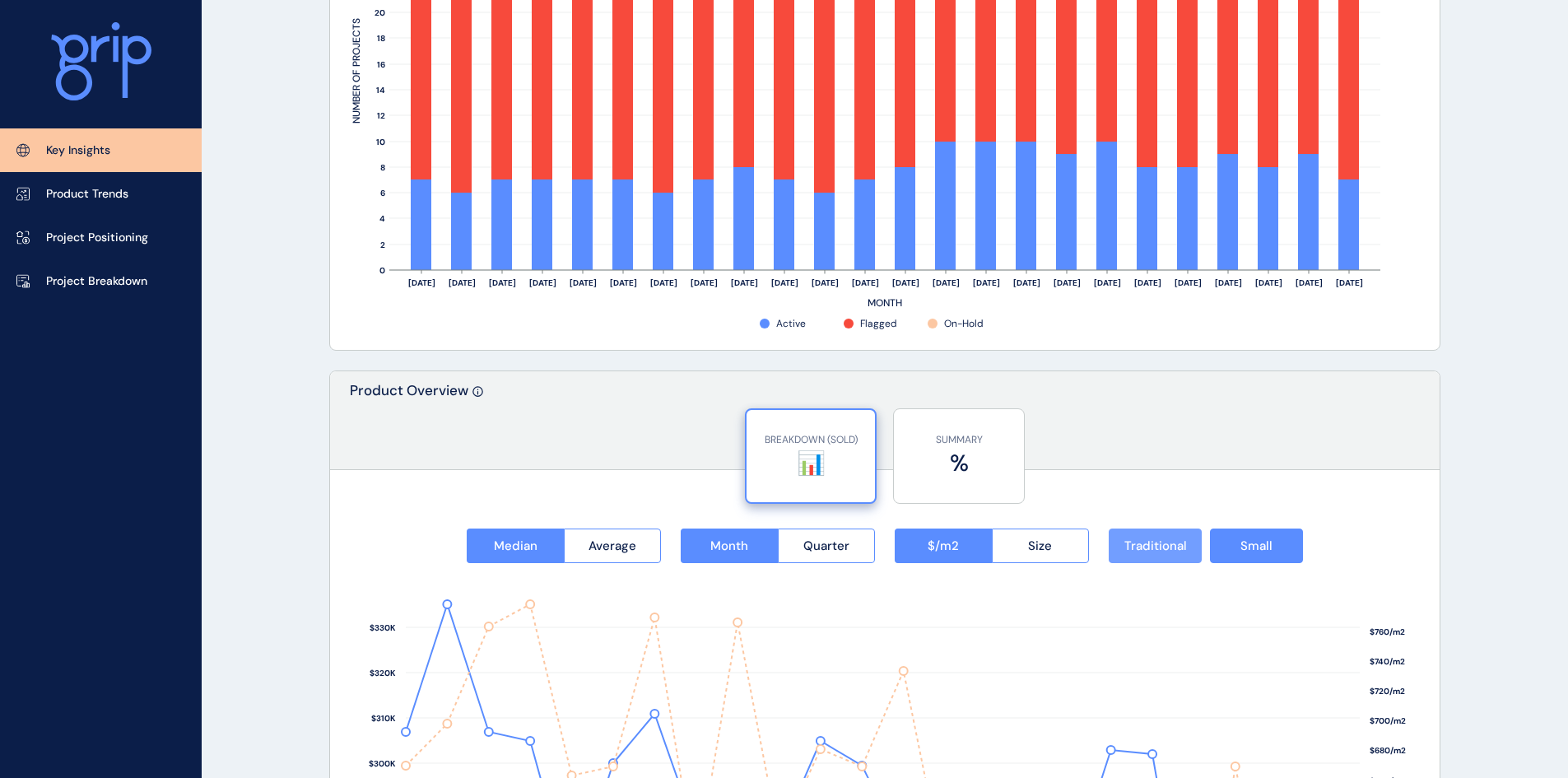
click at [1161, 550] on span "Traditional" at bounding box center [1156, 546] width 63 height 17
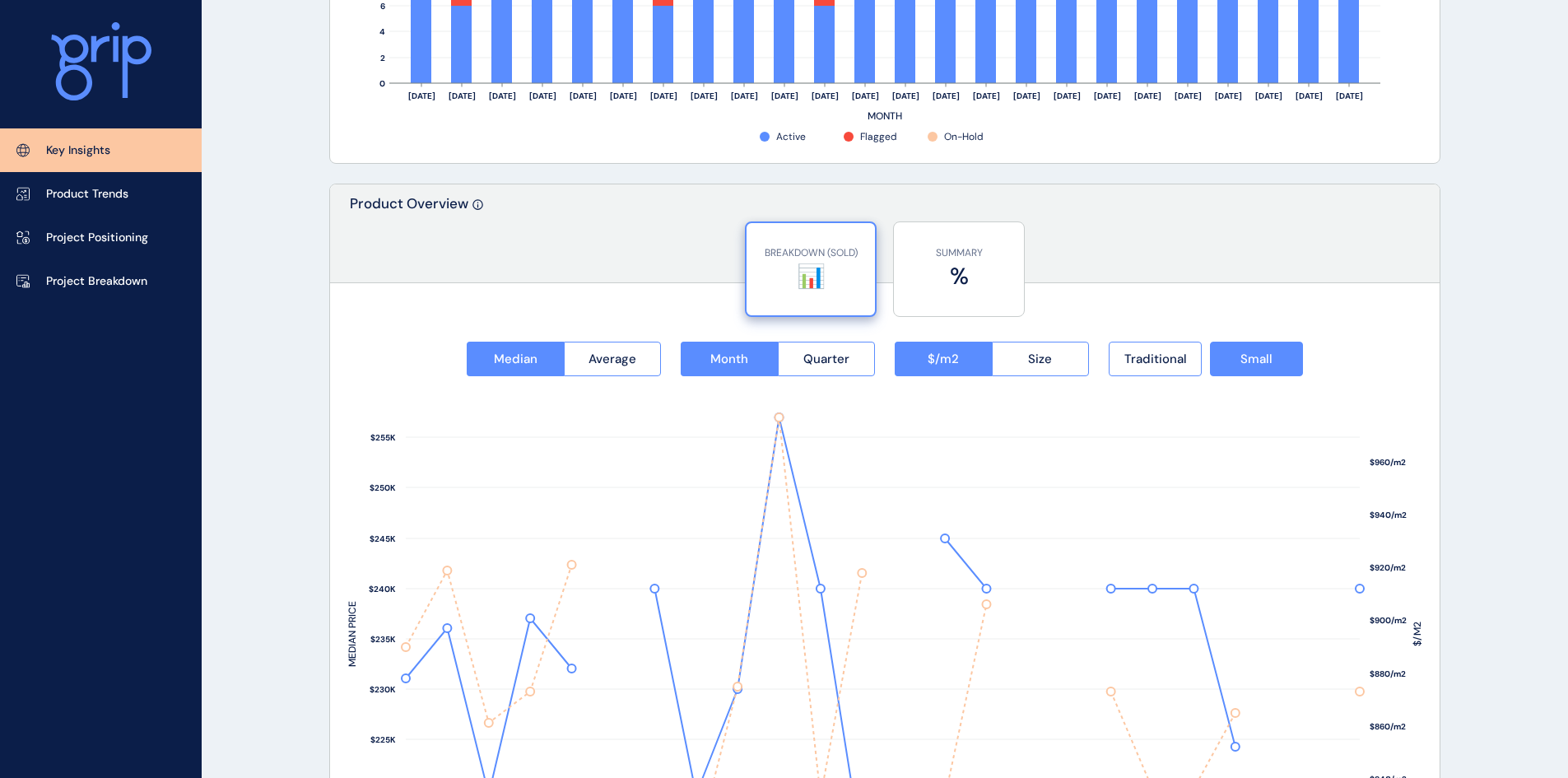
scroll to position [2065, 0]
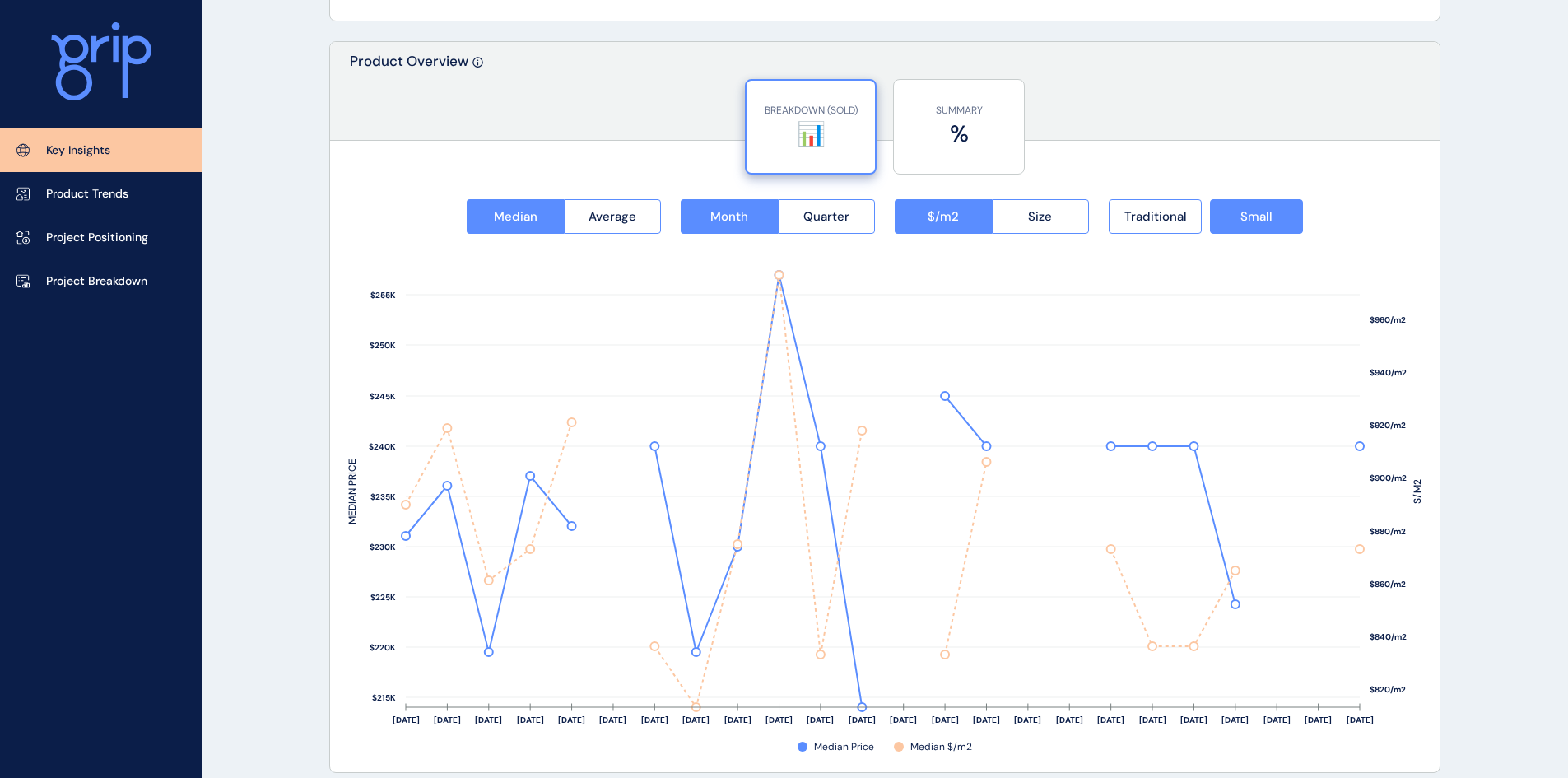
click at [1249, 235] on rect at bounding box center [885, 487] width 1074 height 506
click at [1258, 225] on button "Small" at bounding box center [1256, 216] width 93 height 34
click at [1139, 212] on span "Traditional" at bounding box center [1156, 217] width 63 height 17
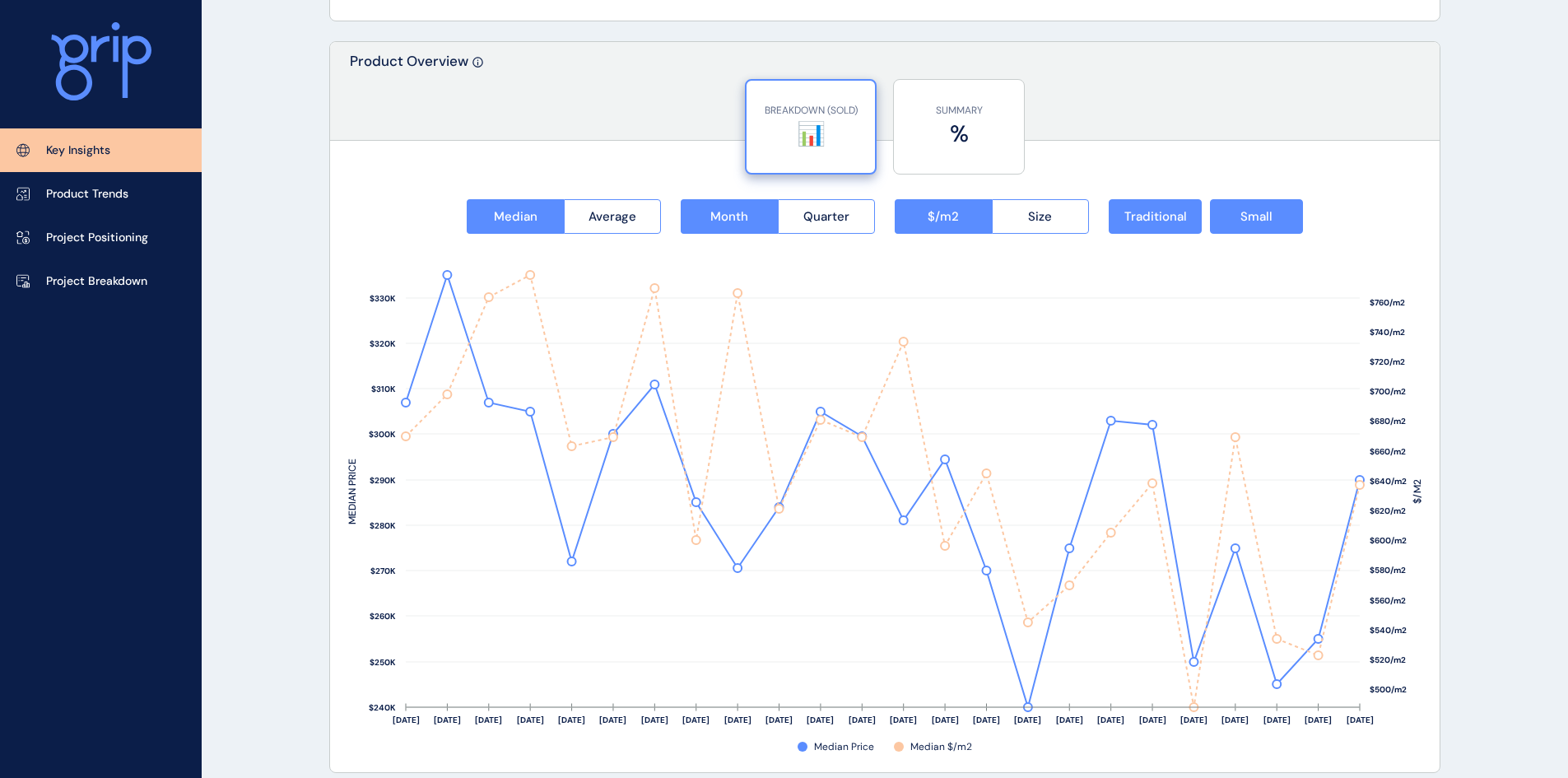
click at [1254, 241] on rect at bounding box center [885, 487] width 1074 height 506
click at [1274, 218] on button "Small" at bounding box center [1256, 216] width 93 height 34
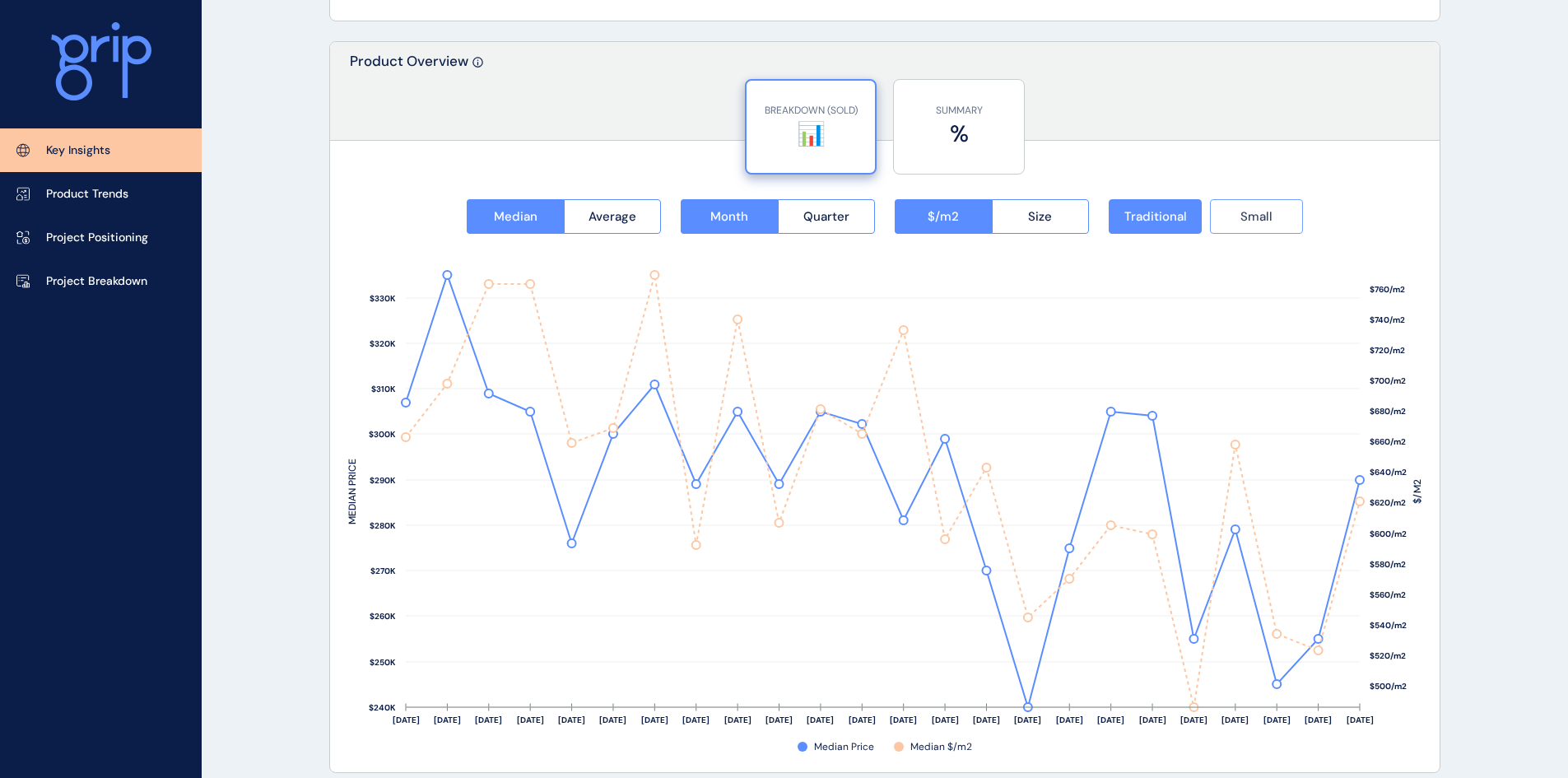
click at [1274, 218] on button "Small" at bounding box center [1256, 216] width 93 height 34
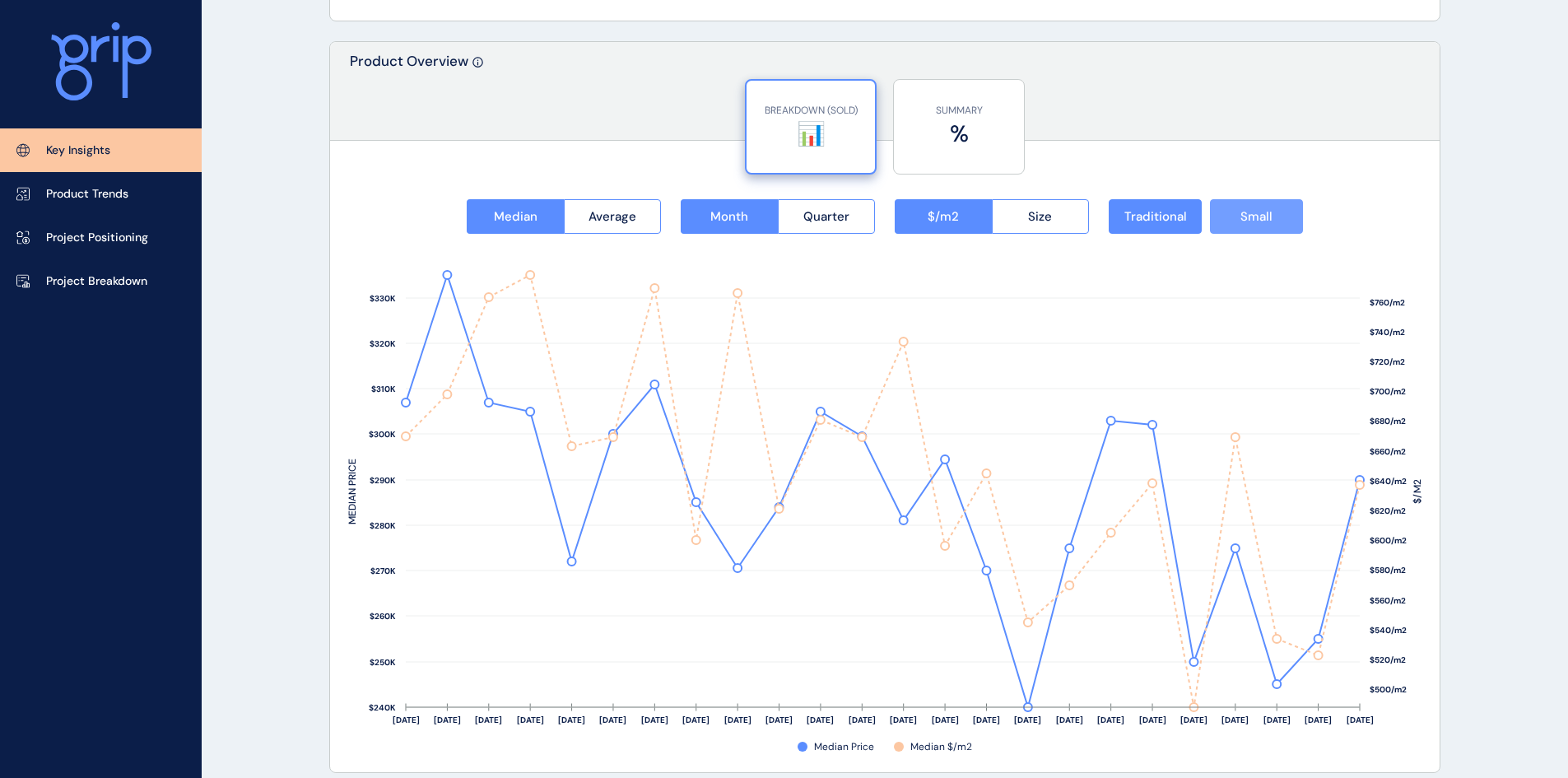
click at [1274, 218] on button "Small" at bounding box center [1256, 216] width 93 height 34
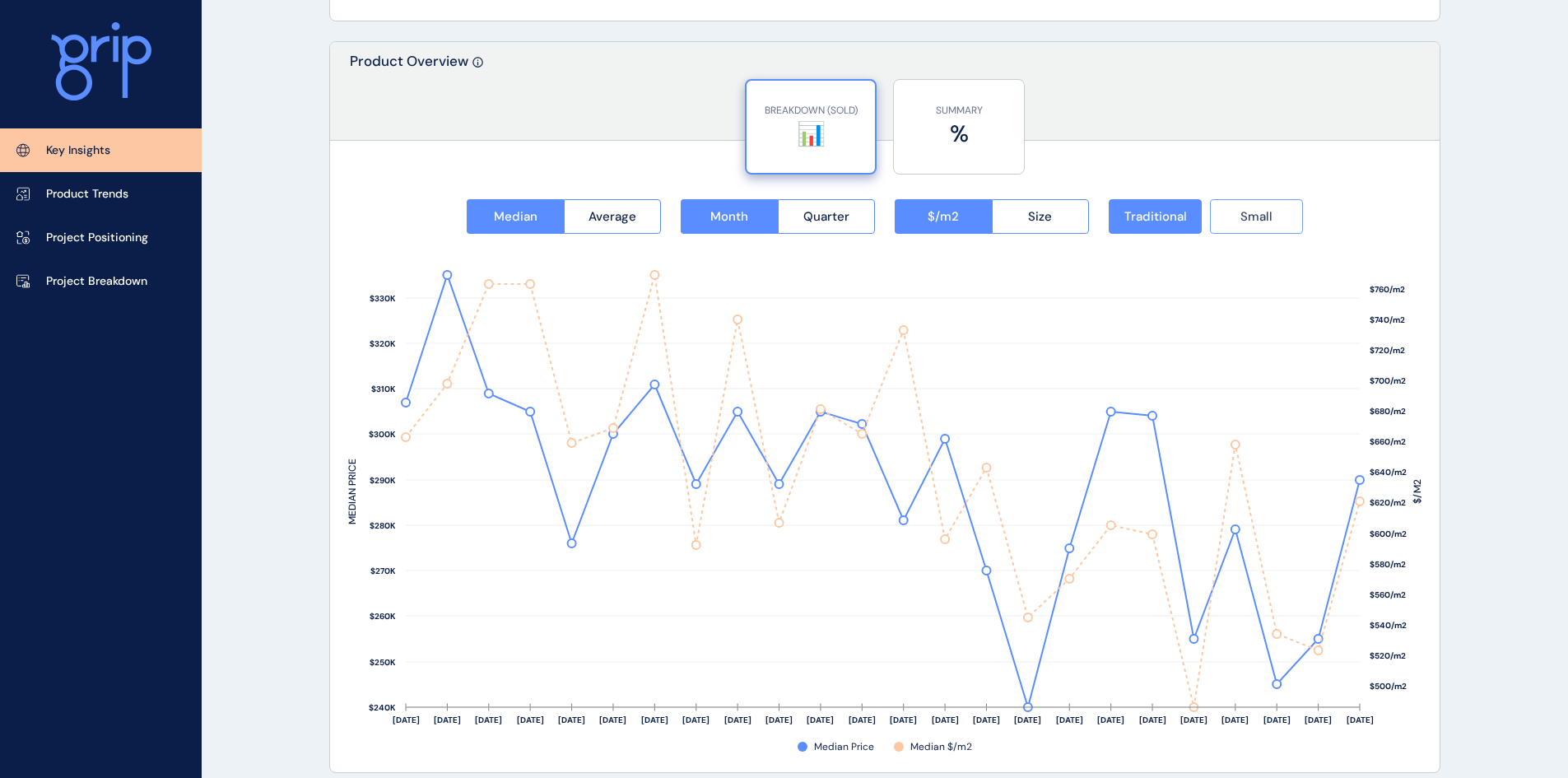
click at [1274, 218] on button "Small" at bounding box center [1256, 216] width 93 height 34
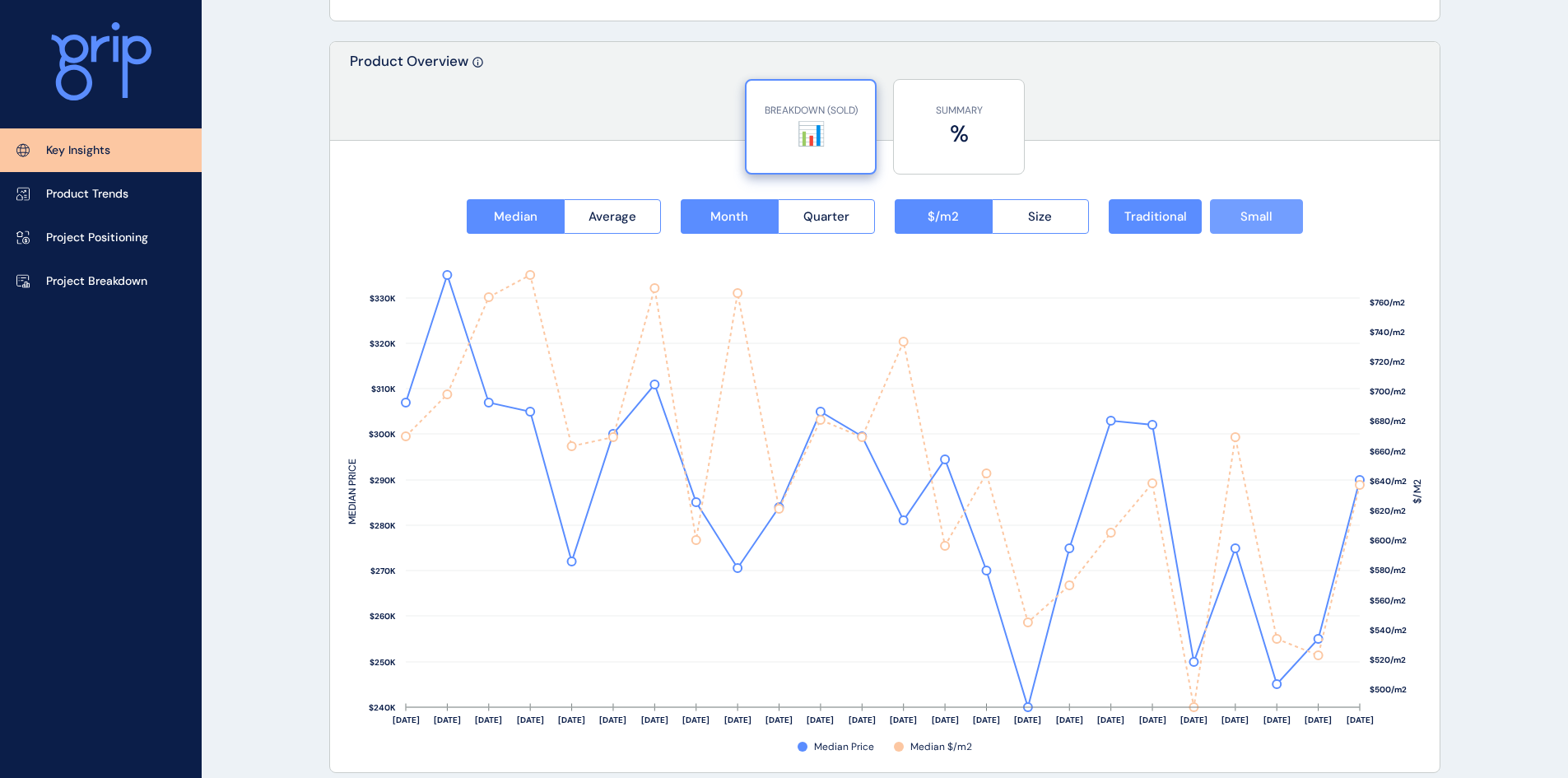
click at [1274, 218] on button "Small" at bounding box center [1256, 216] width 93 height 34
